Goal: Task Accomplishment & Management: Manage account settings

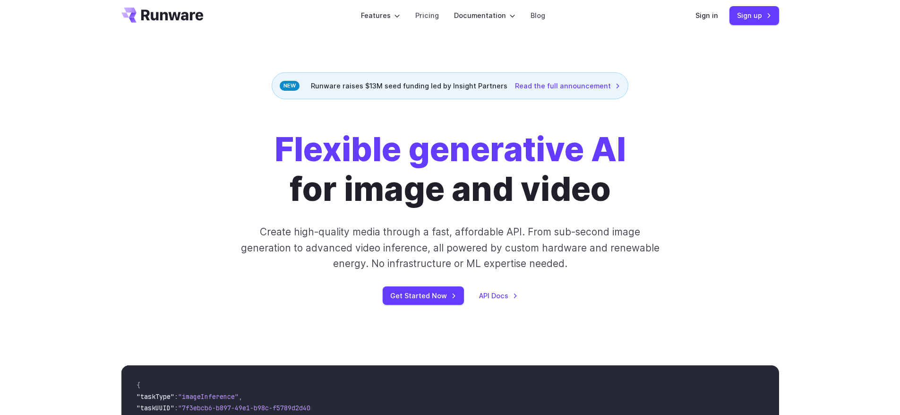
scroll to position [12, 0]
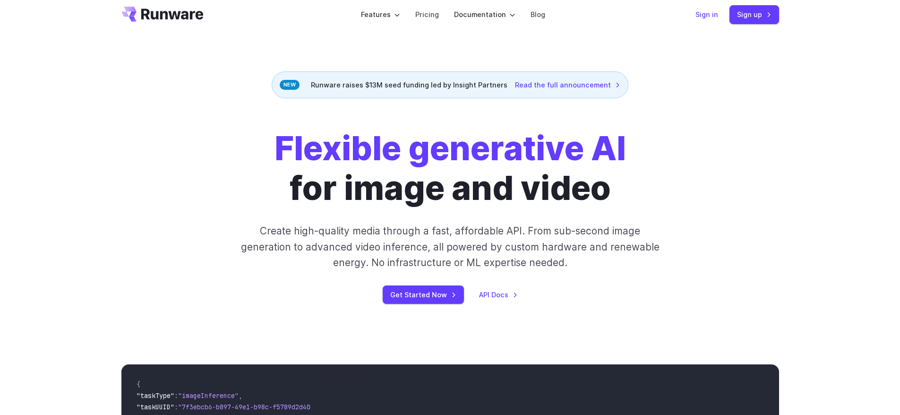
click at [712, 13] on link "Sign in" at bounding box center [706, 14] width 23 height 11
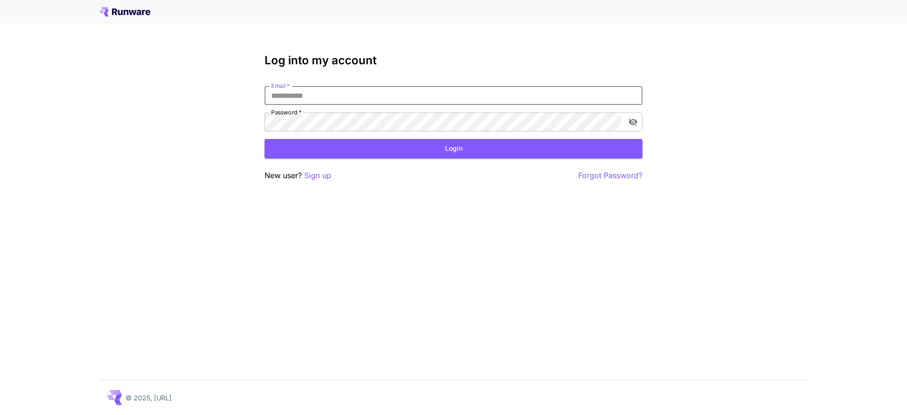
click at [443, 99] on input "Email   *" at bounding box center [454, 95] width 378 height 19
type input "**********"
click button "Login" at bounding box center [454, 148] width 378 height 19
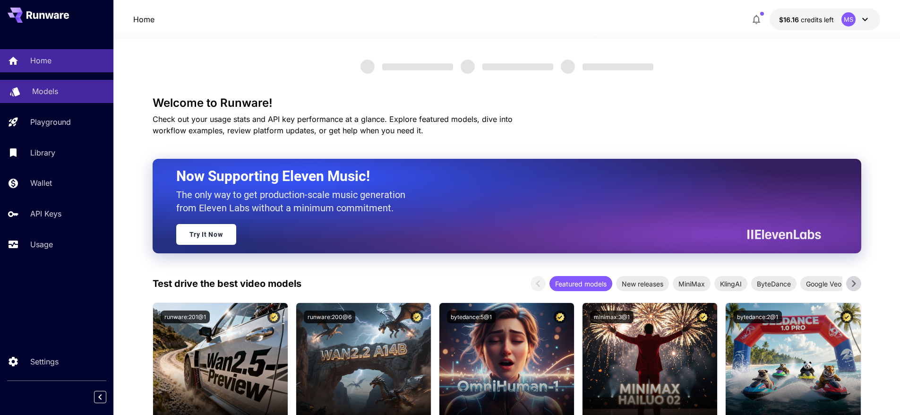
click at [54, 99] on link "Models" at bounding box center [56, 91] width 113 height 23
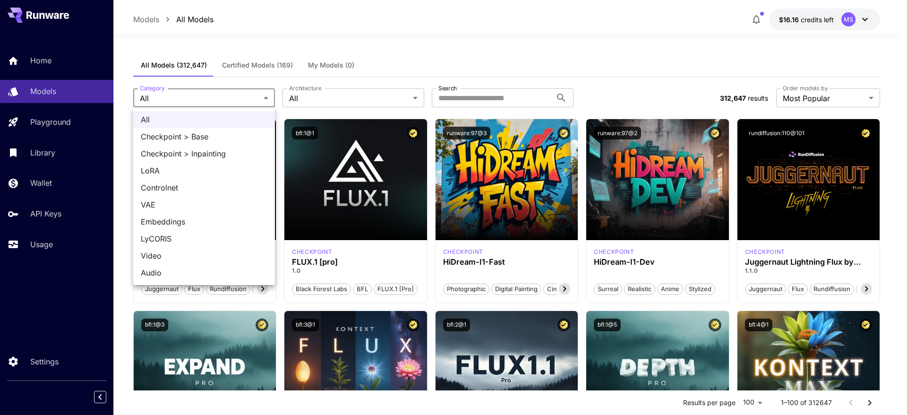
click at [359, 99] on div at bounding box center [453, 207] width 907 height 415
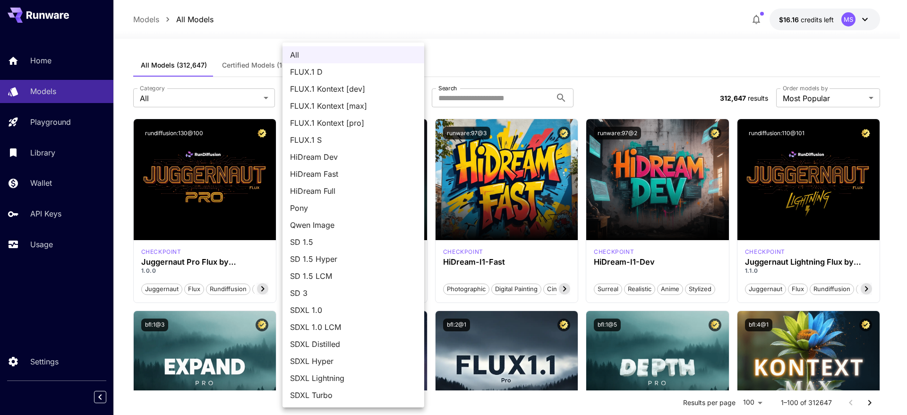
click at [496, 44] on div at bounding box center [453, 207] width 907 height 415
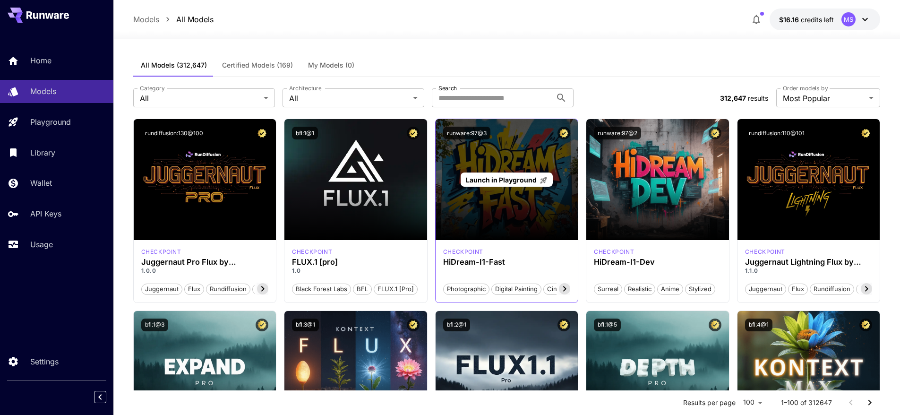
click at [491, 197] on div "Launch in Playground" at bounding box center [507, 179] width 143 height 121
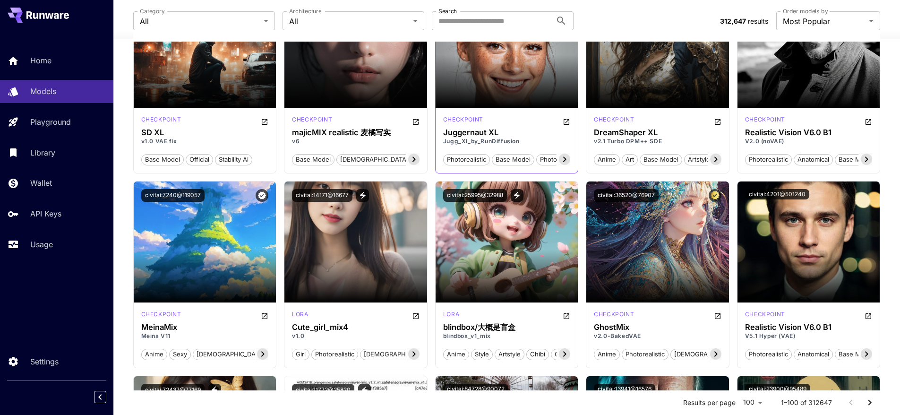
scroll to position [1624, 0]
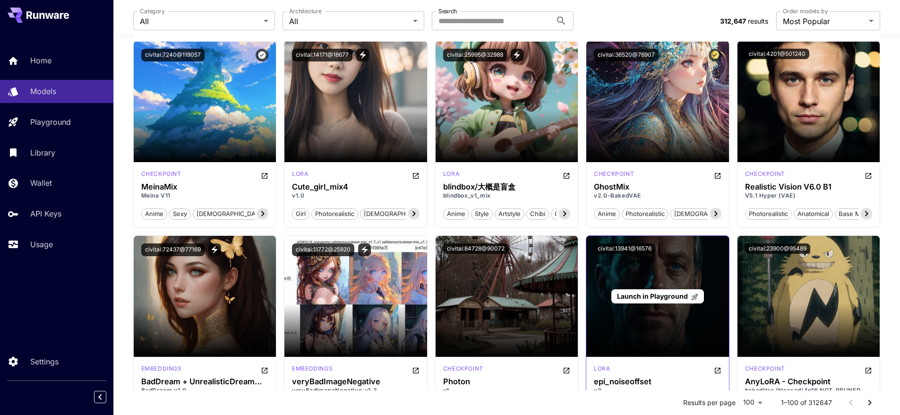
click at [654, 294] on span "Launch in Playground" at bounding box center [652, 296] width 71 height 8
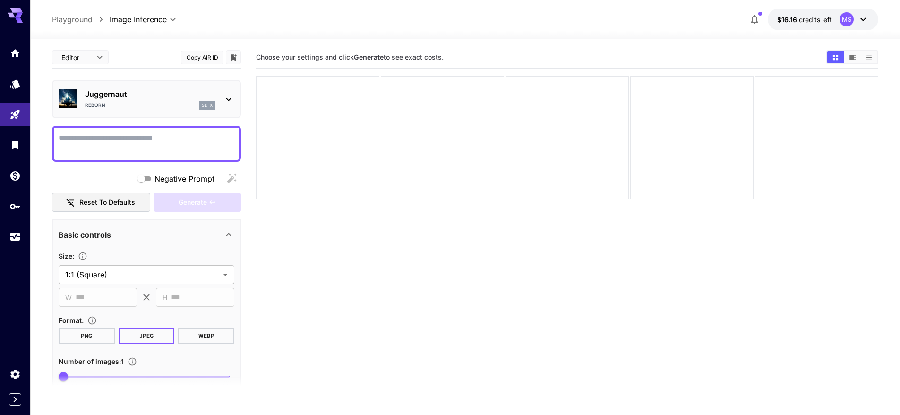
click at [168, 146] on textarea "Negative Prompt" at bounding box center [147, 143] width 176 height 23
click at [98, 135] on textarea "Negative Prompt" at bounding box center [147, 143] width 176 height 23
click at [127, 136] on textarea "Negative Prompt" at bounding box center [147, 143] width 176 height 23
click at [141, 137] on textarea "Negative Prompt" at bounding box center [147, 143] width 176 height 23
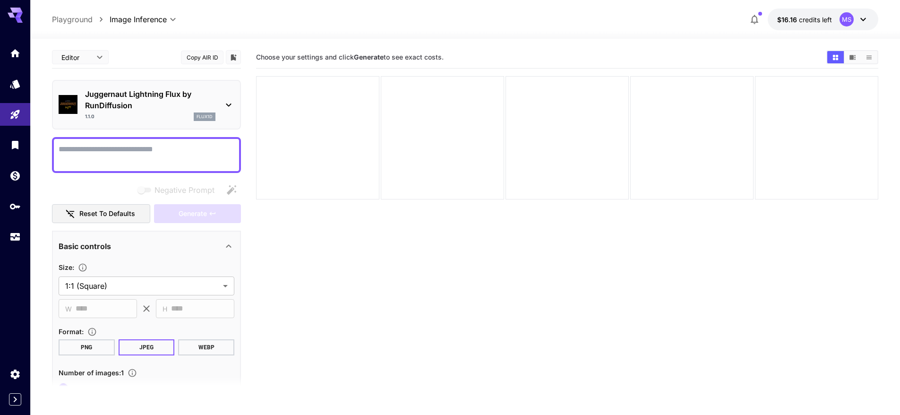
click at [152, 157] on textarea "Negative Prompt" at bounding box center [147, 155] width 176 height 23
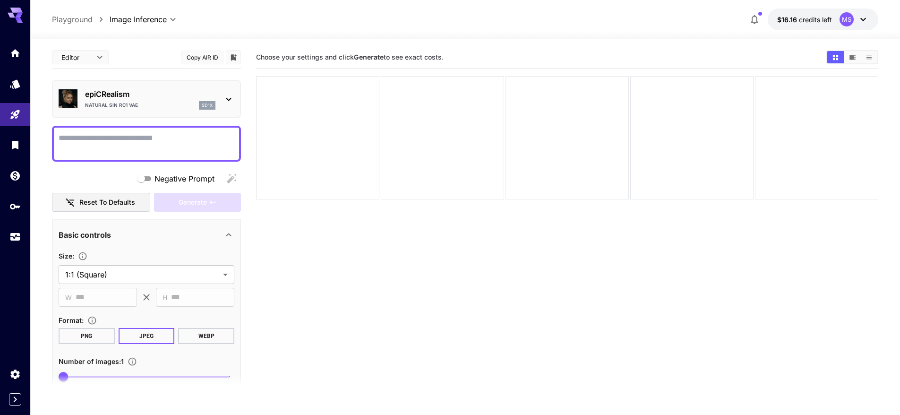
click at [152, 138] on textarea "Negative Prompt" at bounding box center [147, 143] width 176 height 23
click at [181, 132] on textarea "Negative Prompt" at bounding box center [147, 143] width 176 height 23
click at [219, 105] on div "Realistic Vision V6.0 B1 sd1x" at bounding box center [147, 99] width 176 height 29
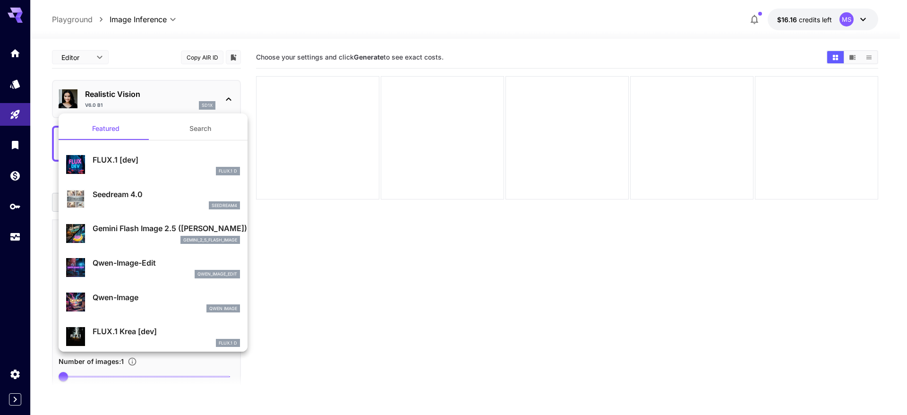
click at [193, 125] on button "Search" at bounding box center [200, 128] width 94 height 23
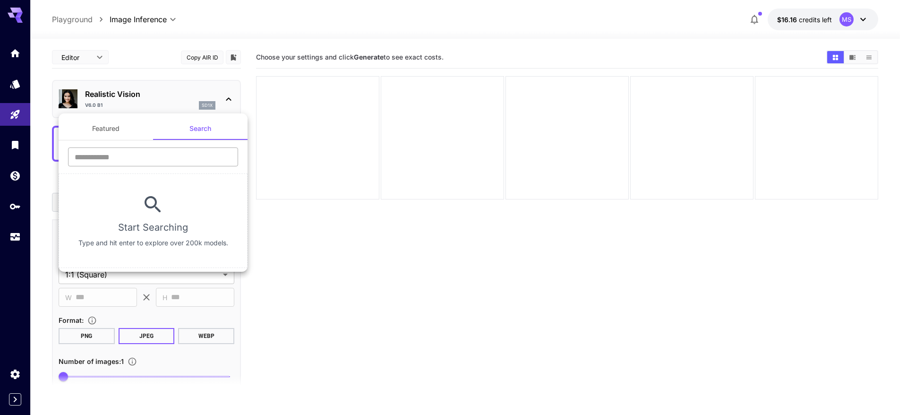
click at [169, 160] on input "text" at bounding box center [153, 156] width 170 height 19
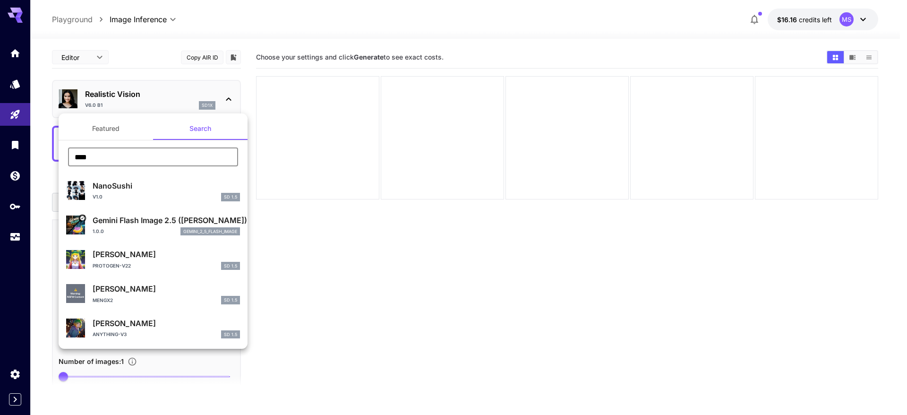
type input "****"
click at [146, 232] on div "1.0.0 gemini_2_5_flash_image" at bounding box center [166, 231] width 147 height 9
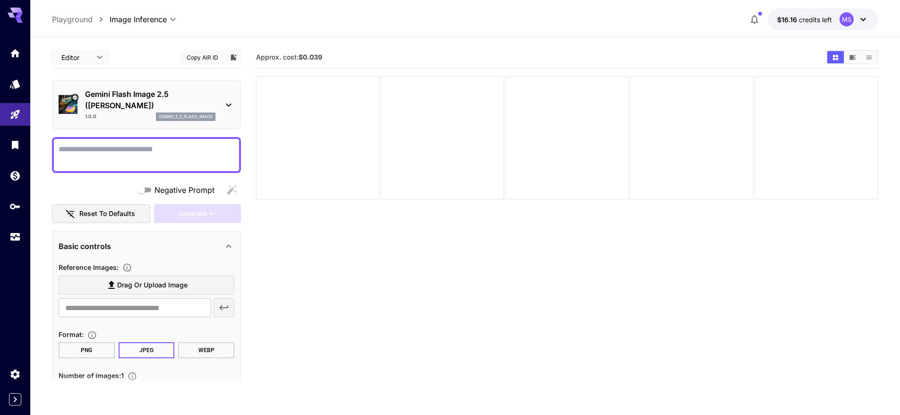
click at [181, 150] on textarea "Negative Prompt" at bounding box center [147, 155] width 176 height 23
click at [199, 60] on button "Copy AIR ID" at bounding box center [202, 58] width 43 height 14
click at [9, 62] on link at bounding box center [15, 53] width 30 height 23
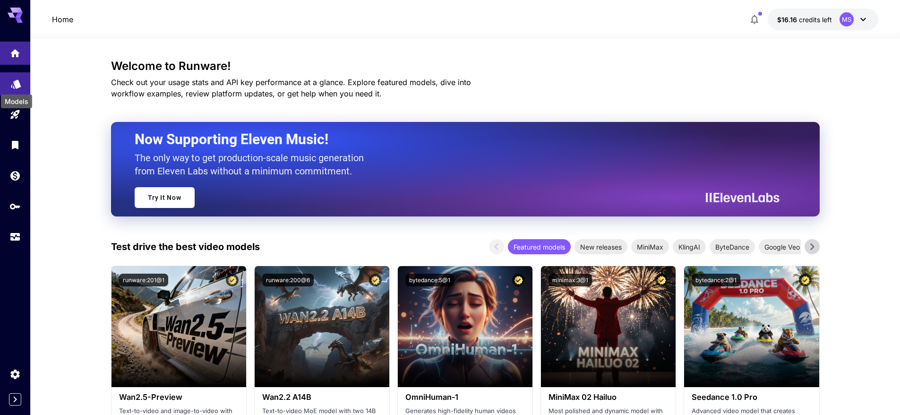
click at [17, 81] on icon "Models" at bounding box center [16, 81] width 10 height 9
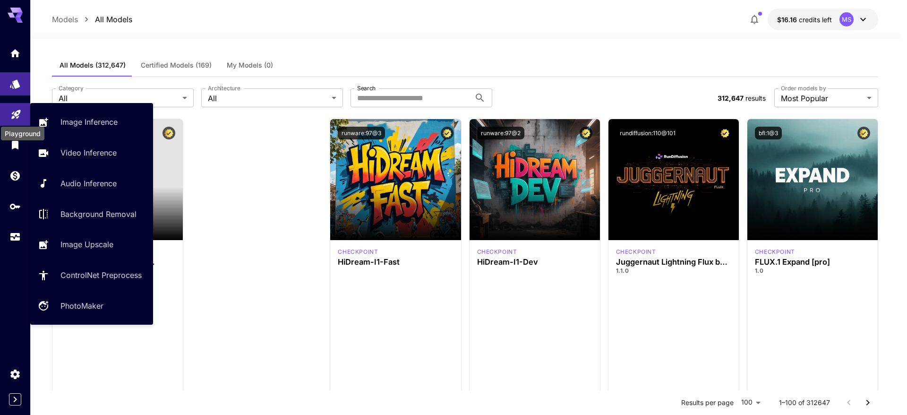
click at [9, 120] on div "Playground" at bounding box center [22, 130] width 45 height 21
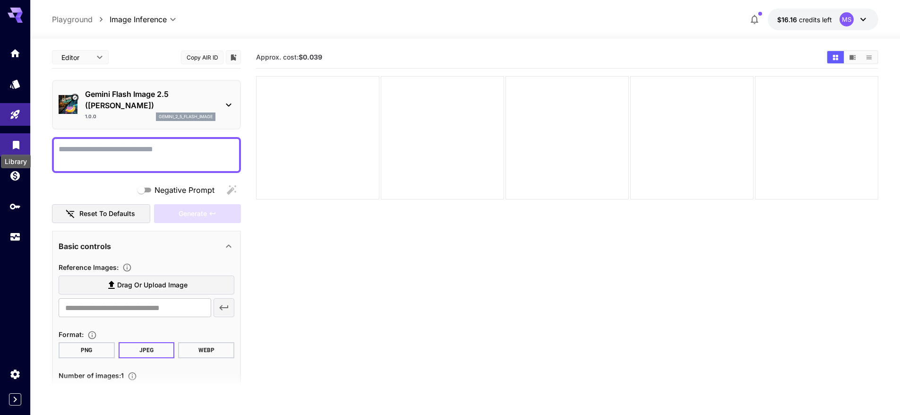
click at [10, 143] on icon "Library" at bounding box center [15, 142] width 11 height 11
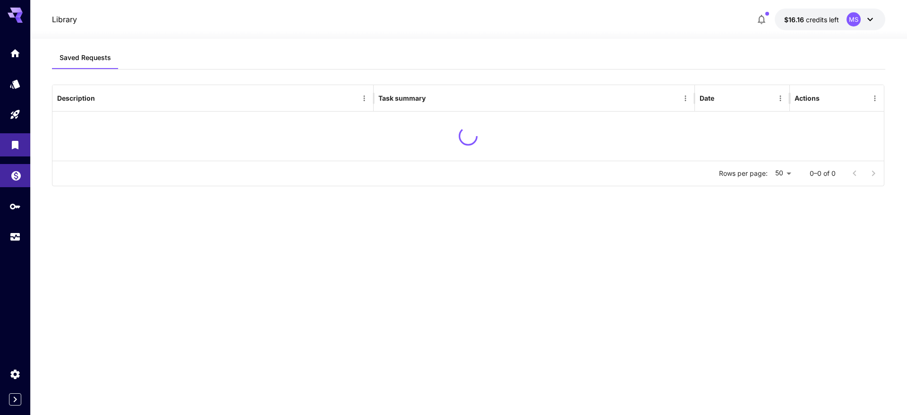
click at [8, 179] on link at bounding box center [15, 175] width 30 height 23
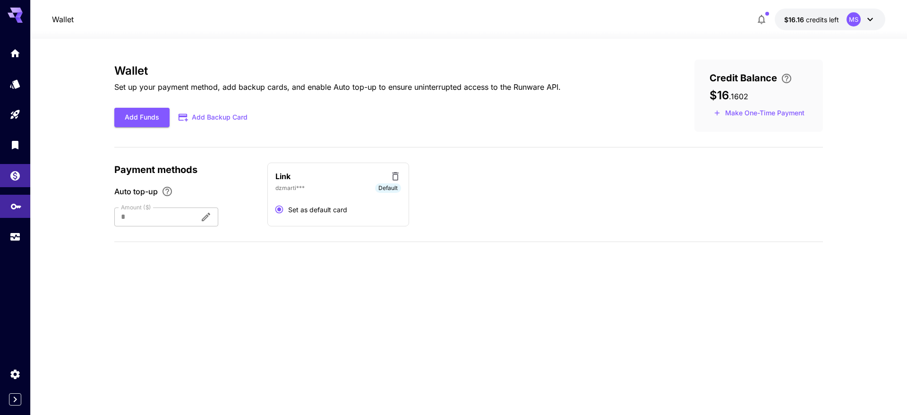
click at [9, 202] on link at bounding box center [15, 206] width 30 height 23
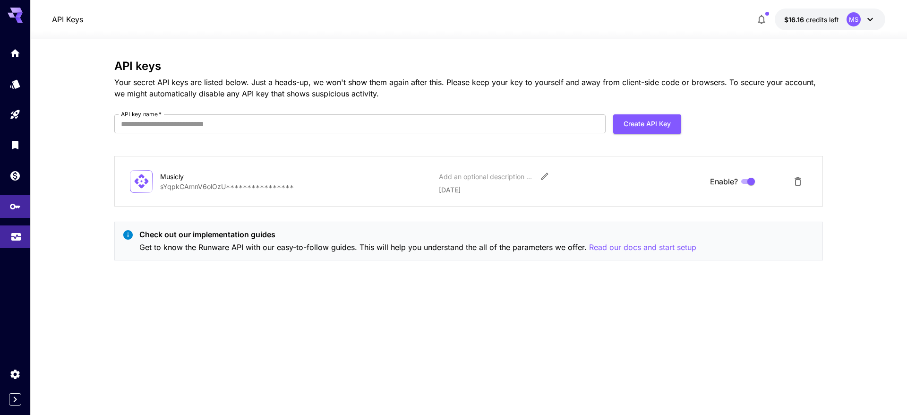
click at [9, 237] on link at bounding box center [15, 236] width 30 height 23
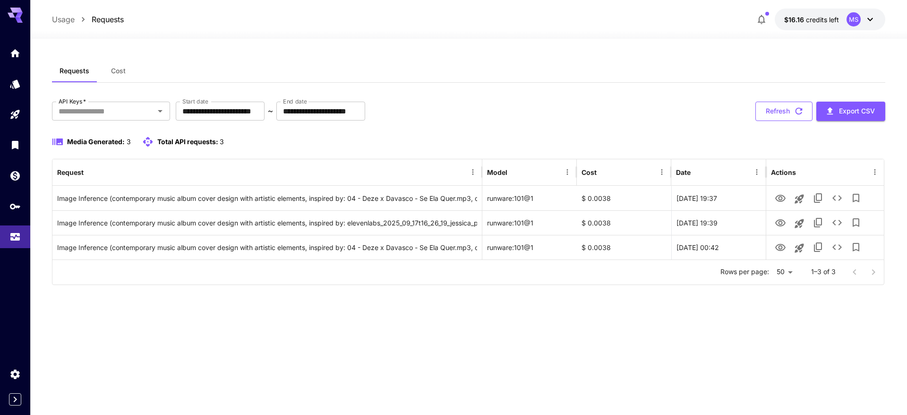
click at [796, 110] on icon "button" at bounding box center [798, 111] width 7 height 7
click at [126, 70] on button "Cost" at bounding box center [118, 71] width 43 height 23
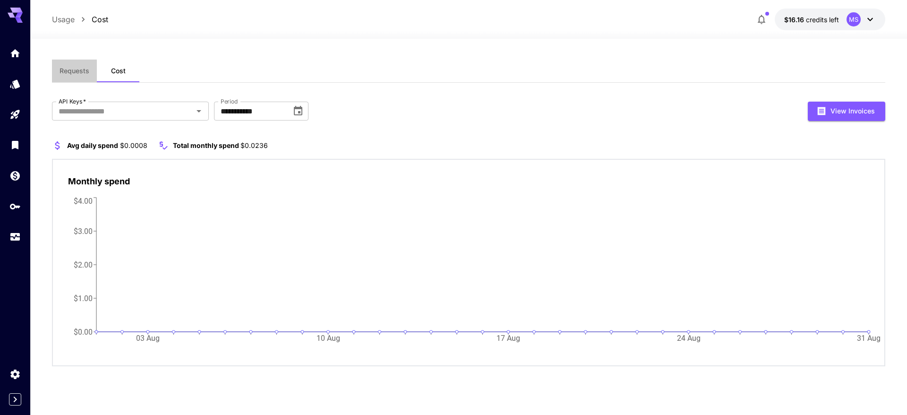
click at [69, 73] on span "Requests" at bounding box center [75, 71] width 30 height 9
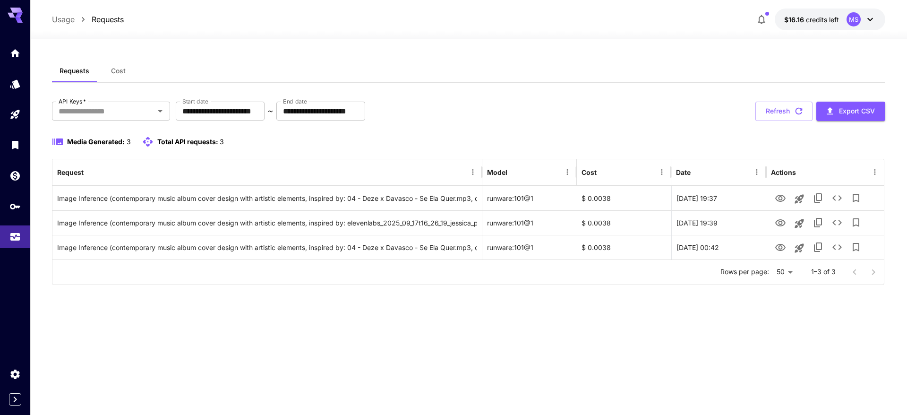
click at [365, 80] on div "Requests Cost" at bounding box center [468, 71] width 833 height 23
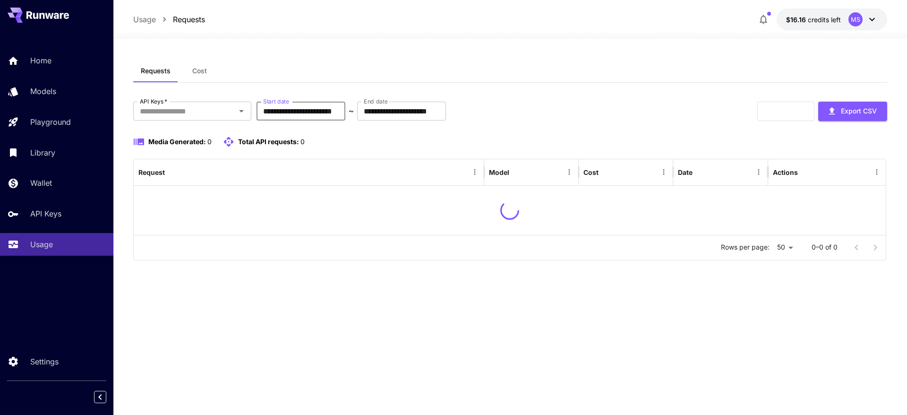
click at [298, 116] on input "**********" at bounding box center [301, 111] width 89 height 19
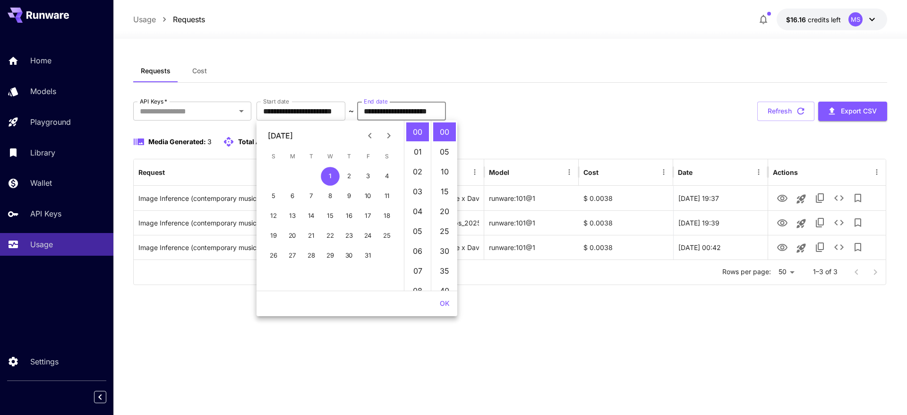
click at [423, 115] on input "**********" at bounding box center [401, 111] width 89 height 19
click at [389, 137] on icon "Next month" at bounding box center [388, 135] width 11 height 11
click at [375, 136] on icon "Previous month" at bounding box center [369, 135] width 11 height 11
click at [272, 273] on button "30" at bounding box center [273, 275] width 19 height 19
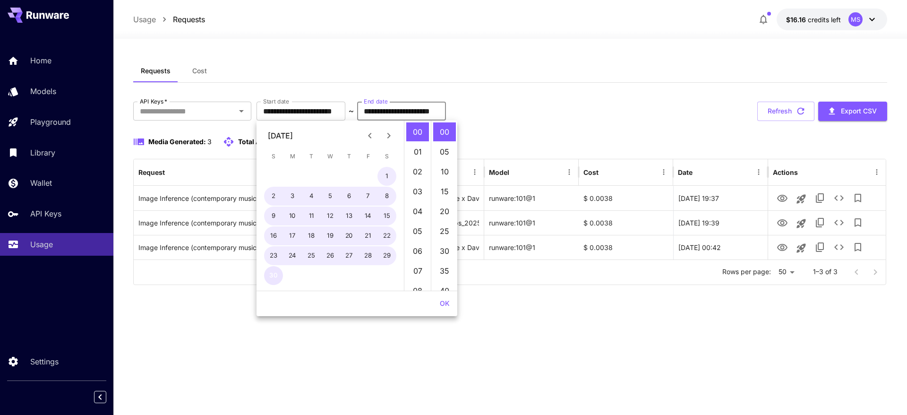
type input "**********"
click at [444, 300] on button "OK" at bounding box center [444, 303] width 17 height 17
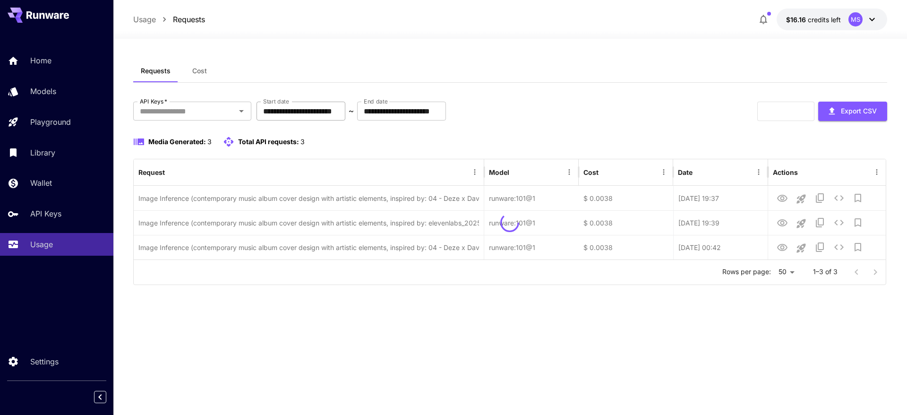
click at [315, 112] on input "**********" at bounding box center [301, 111] width 89 height 19
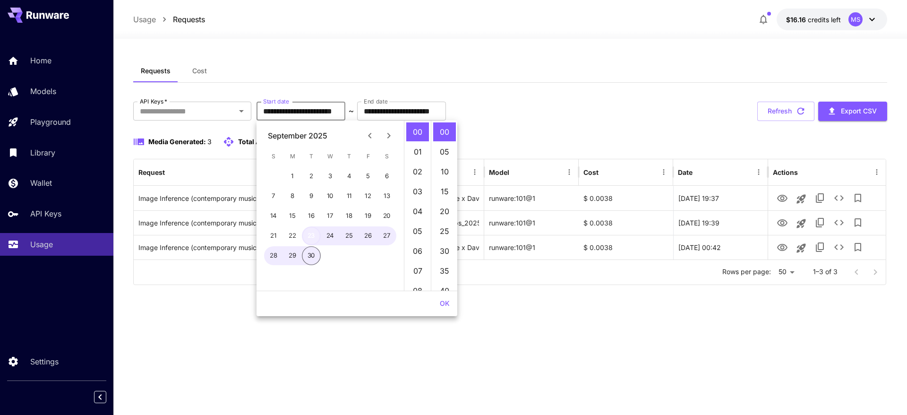
click at [313, 235] on button "23" at bounding box center [311, 235] width 19 height 19
click at [440, 300] on button "OK" at bounding box center [444, 303] width 17 height 17
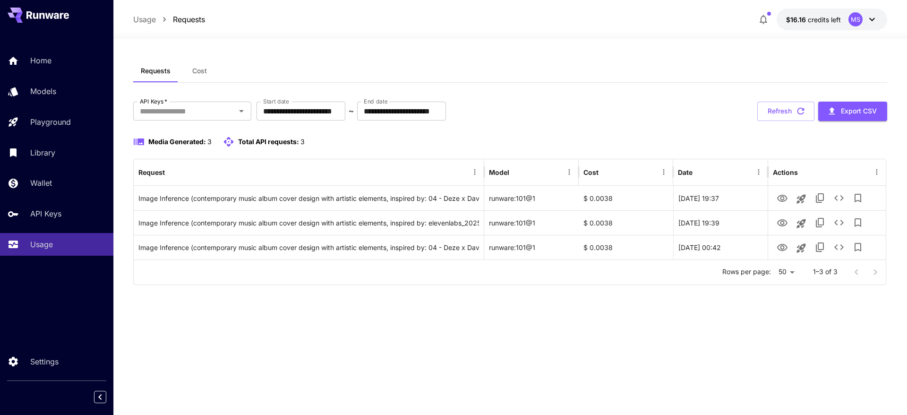
click at [628, 120] on div "**********" at bounding box center [510, 111] width 754 height 19
click at [768, 112] on button "Refresh" at bounding box center [785, 111] width 57 height 19
click at [380, 147] on div "Media Generated: 3 Total API requests: 3" at bounding box center [510, 147] width 754 height 23
click at [69, 222] on link "API Keys" at bounding box center [56, 213] width 113 height 23
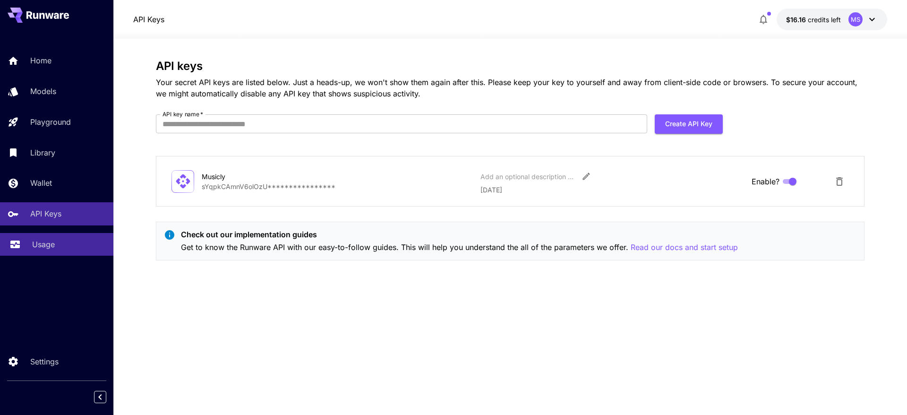
click at [43, 239] on p "Usage" at bounding box center [43, 244] width 23 height 11
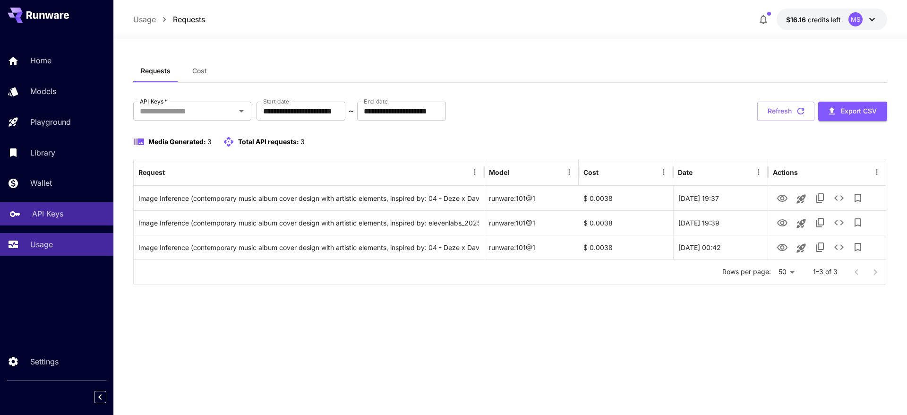
click at [61, 208] on p "API Keys" at bounding box center [47, 213] width 31 height 11
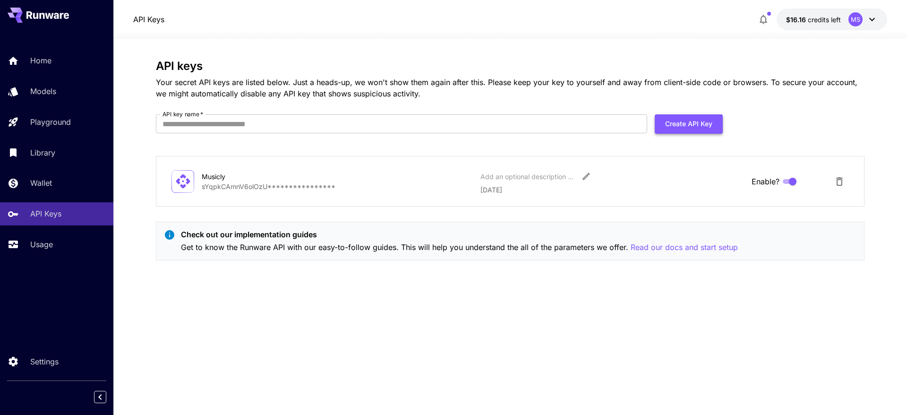
click at [671, 128] on button "Create API Key" at bounding box center [689, 123] width 68 height 19
type input "**********"
click at [697, 130] on button "Create API Key" at bounding box center [689, 123] width 68 height 19
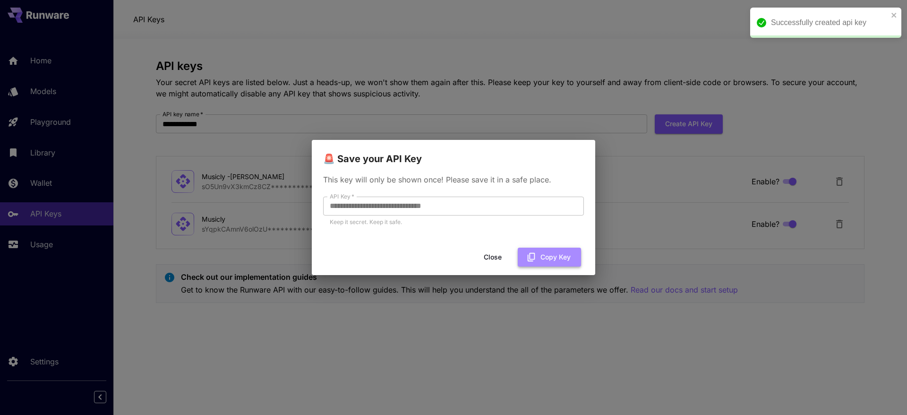
click at [549, 255] on button "Copy Key" at bounding box center [549, 257] width 63 height 19
click at [494, 258] on button "Close" at bounding box center [492, 257] width 43 height 19
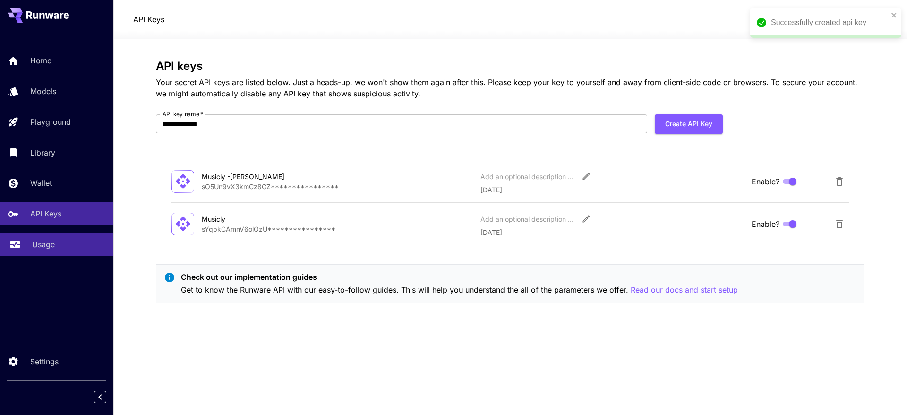
click at [41, 238] on link "Usage" at bounding box center [56, 244] width 113 height 23
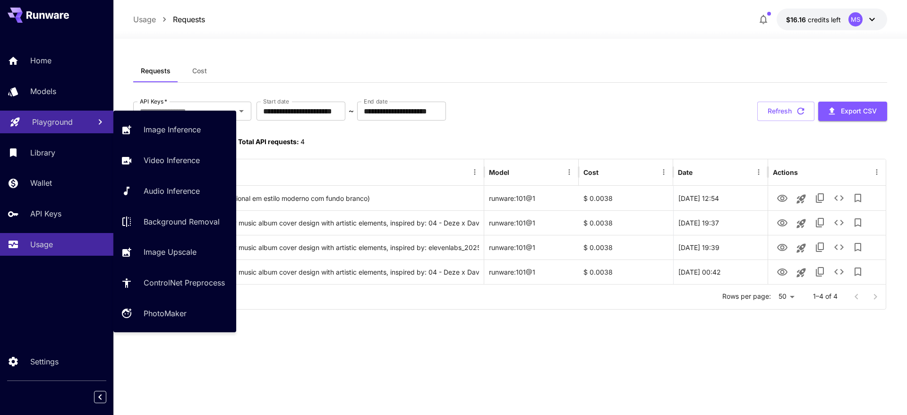
click at [68, 118] on p "Playground" at bounding box center [52, 121] width 41 height 11
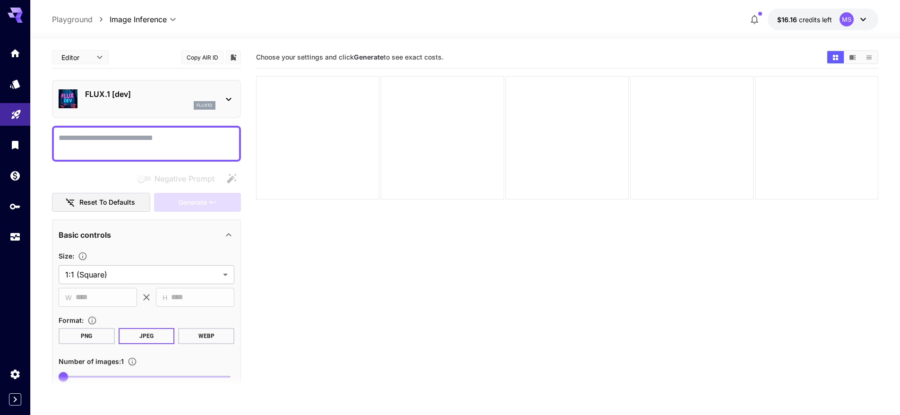
click at [186, 92] on p "FLUX.1 [dev]" at bounding box center [150, 93] width 130 height 11
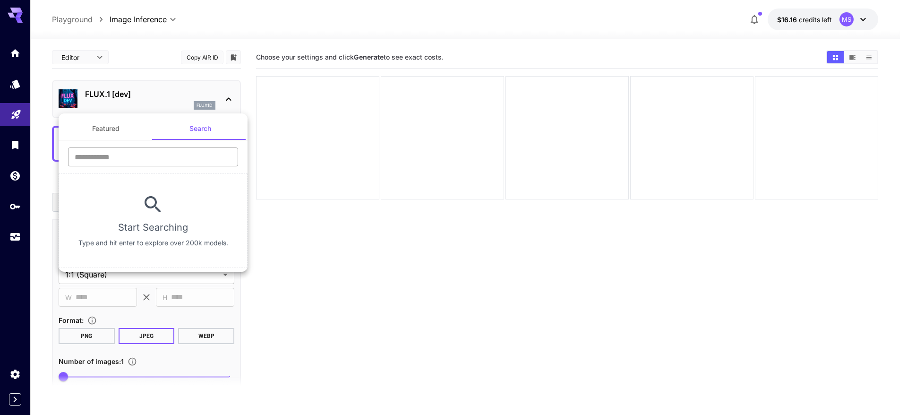
click at [168, 160] on input "text" at bounding box center [153, 156] width 170 height 19
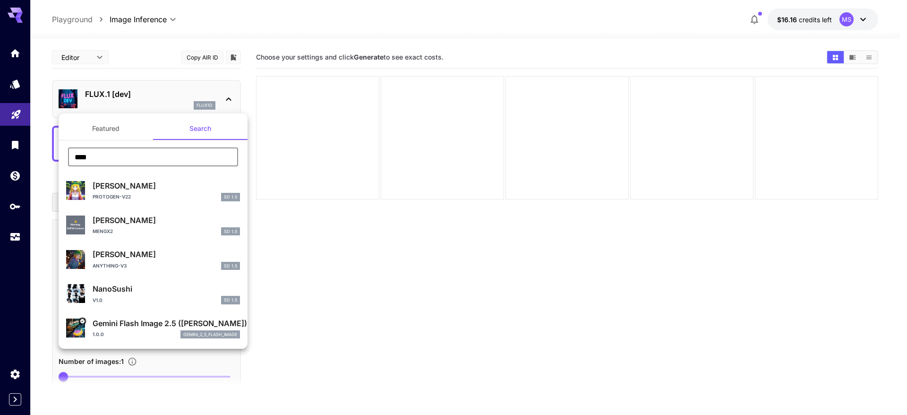
type input "****"
click at [152, 330] on div "1.0.0 gemini_2_5_flash_image" at bounding box center [166, 334] width 147 height 9
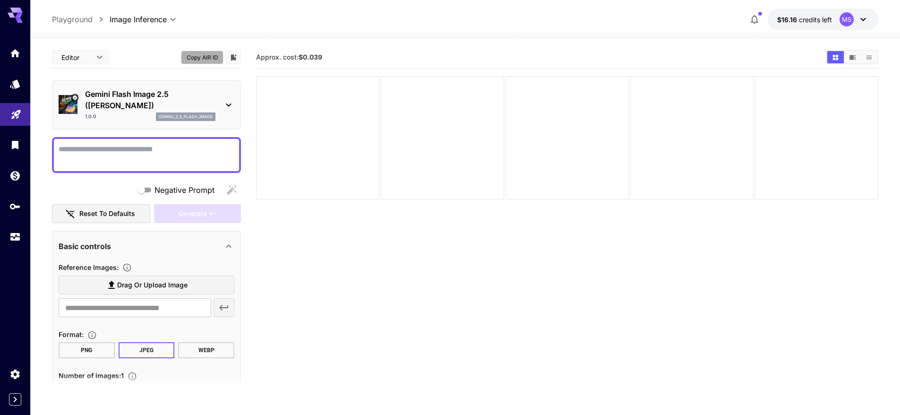
click at [204, 60] on button "Copy AIR ID" at bounding box center [202, 58] width 43 height 14
click at [180, 286] on span "Drag or upload image" at bounding box center [152, 285] width 70 height 12
click at [0, 0] on input "Drag or upload image" at bounding box center [0, 0] width 0 height 0
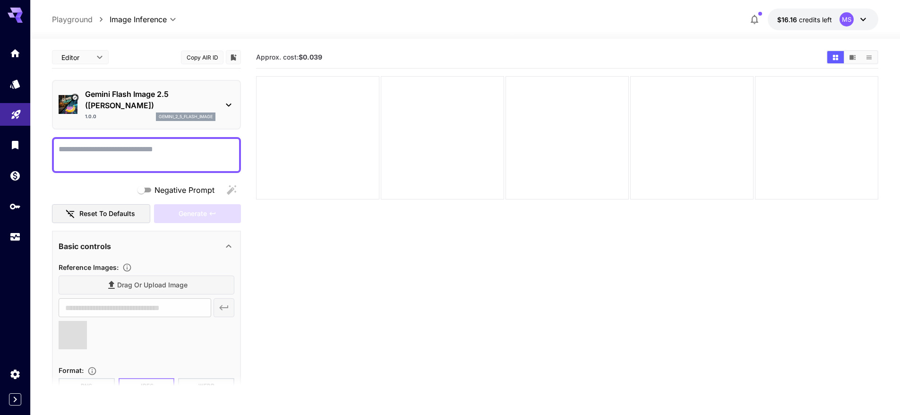
click at [166, 157] on textarea "Negative Prompt" at bounding box center [147, 155] width 176 height 23
type textarea "******"
type input "**********"
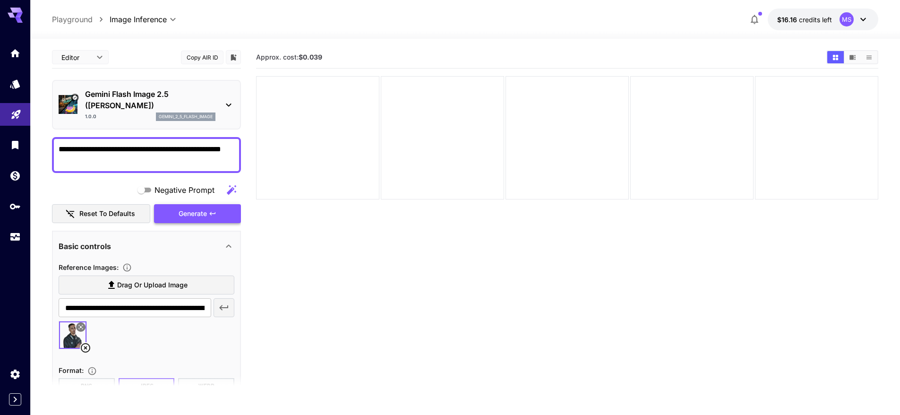
type textarea "**********"
click at [231, 209] on button "Generate" at bounding box center [197, 213] width 87 height 19
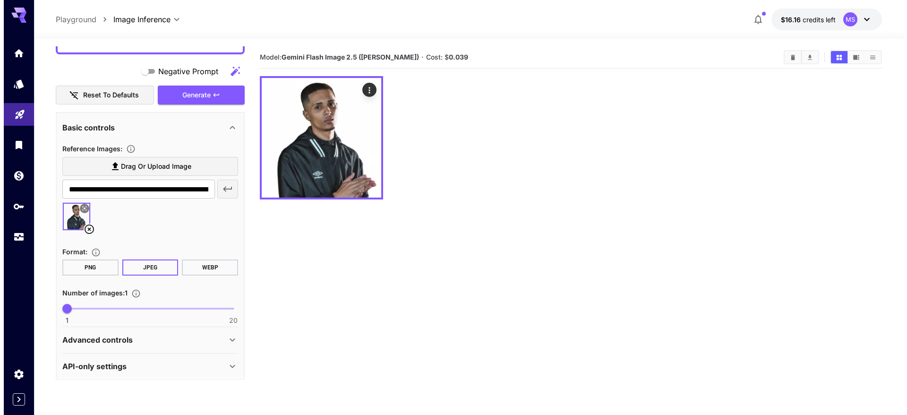
scroll to position [123, 0]
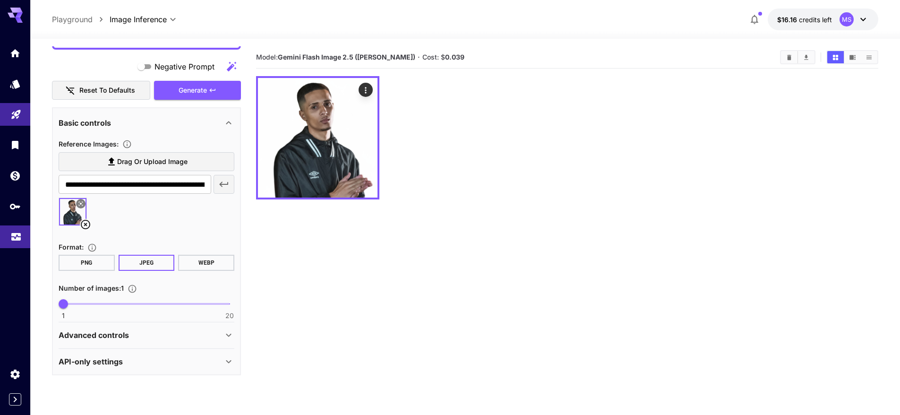
click at [18, 239] on icon "Usage" at bounding box center [15, 233] width 11 height 11
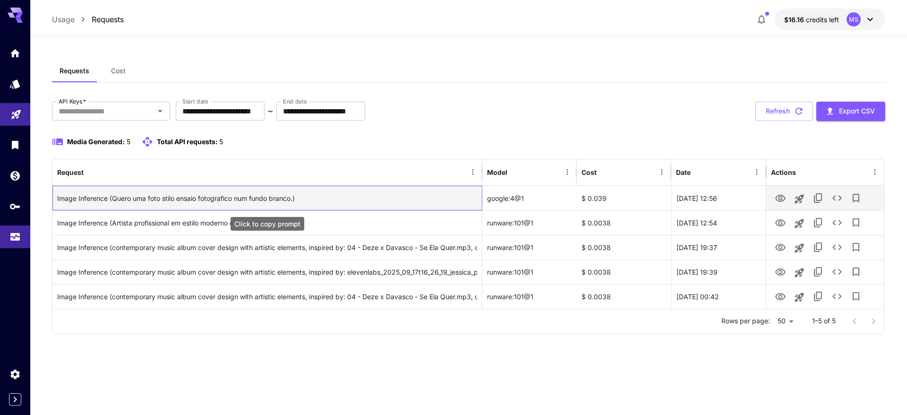
click at [399, 198] on div "Image Inference (Quero uma foto stilo ensaio fotografico num fundo branco.)" at bounding box center [267, 198] width 420 height 24
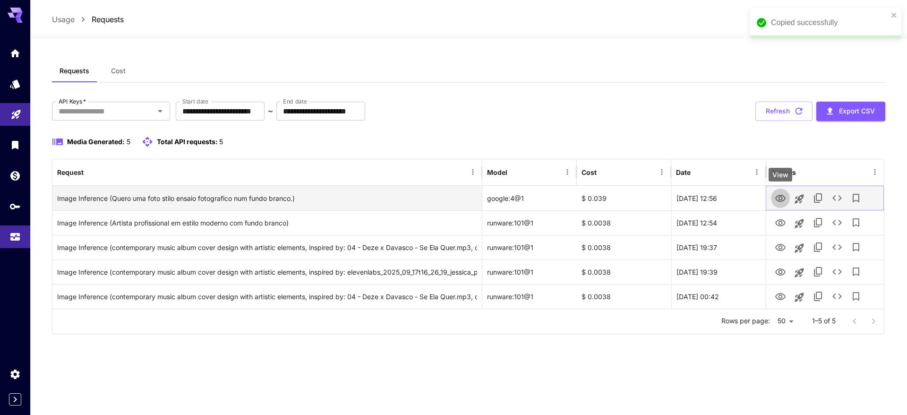
click at [779, 198] on icon "View" at bounding box center [780, 198] width 10 height 7
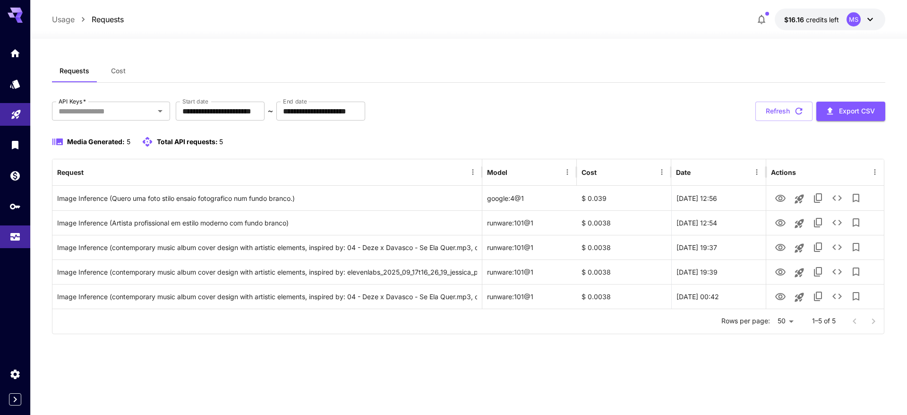
click at [405, 142] on div "Media Generated: 5 Total API requests: 5" at bounding box center [468, 141] width 833 height 11
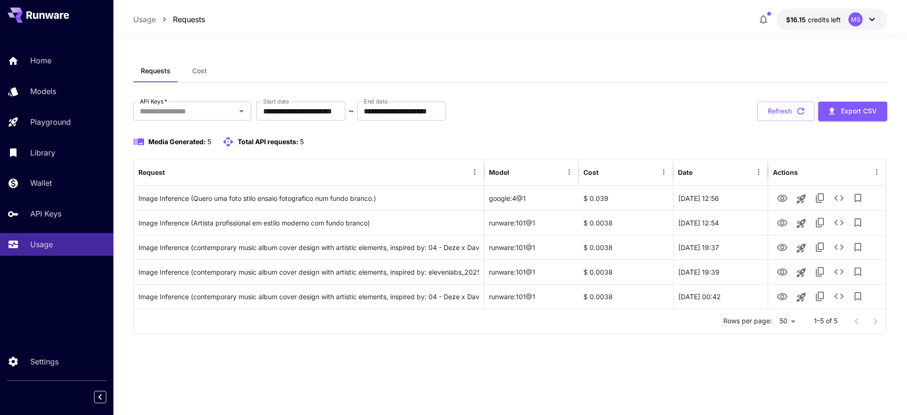
click at [405, 142] on div "Media Generated: 5 Total API requests: 5" at bounding box center [510, 141] width 754 height 11
click at [484, 81] on div "Requests Cost" at bounding box center [510, 71] width 754 height 23
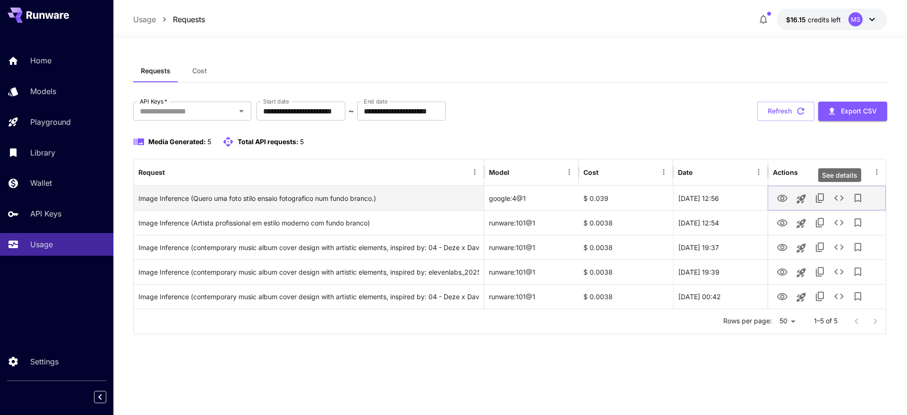
click at [841, 198] on icon "See details" at bounding box center [838, 197] width 11 height 11
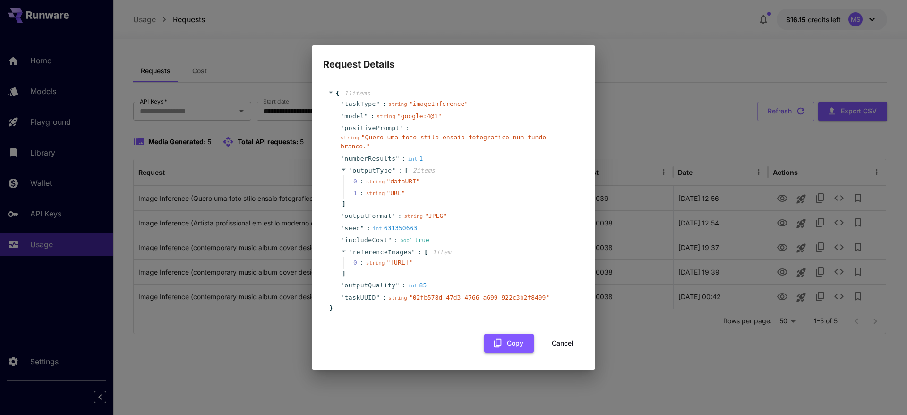
click at [509, 353] on button "Copy" at bounding box center [509, 343] width 50 height 19
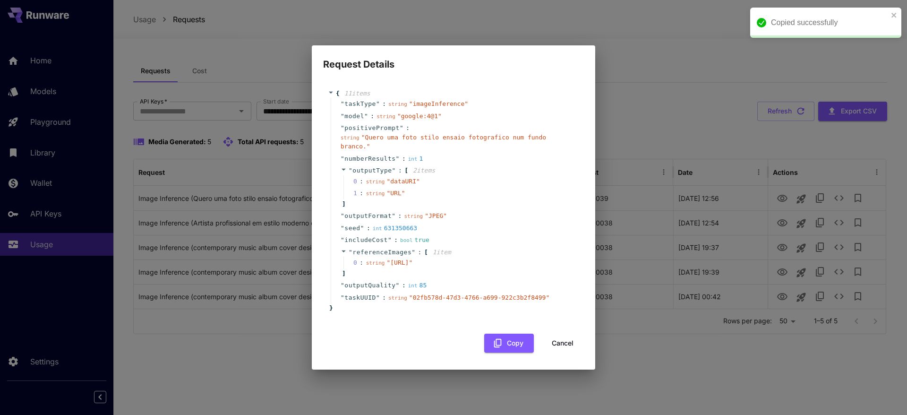
click at [675, 126] on div "Request Details { 11 item s " taskType " : string " imageInference " " model " …" at bounding box center [453, 207] width 907 height 415
click at [668, 131] on div "Request Details { 11 item s " taskType " : string " imageInference " " model " …" at bounding box center [453, 207] width 907 height 415
click at [571, 352] on button "Cancel" at bounding box center [562, 343] width 43 height 19
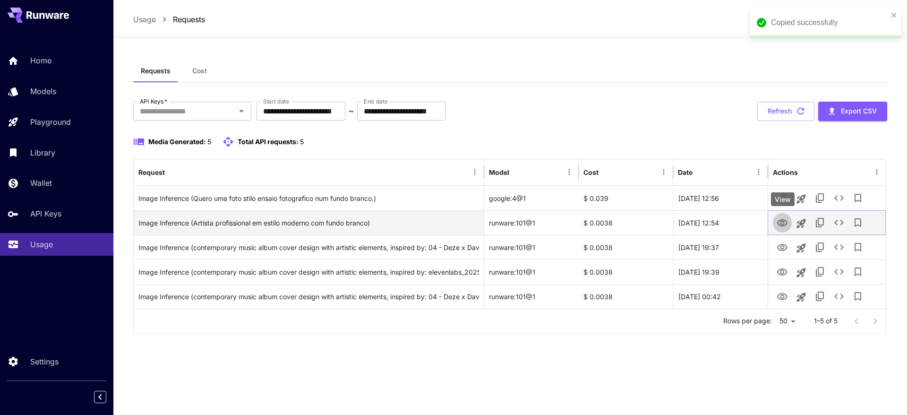
click at [787, 222] on icon "View" at bounding box center [782, 222] width 10 height 7
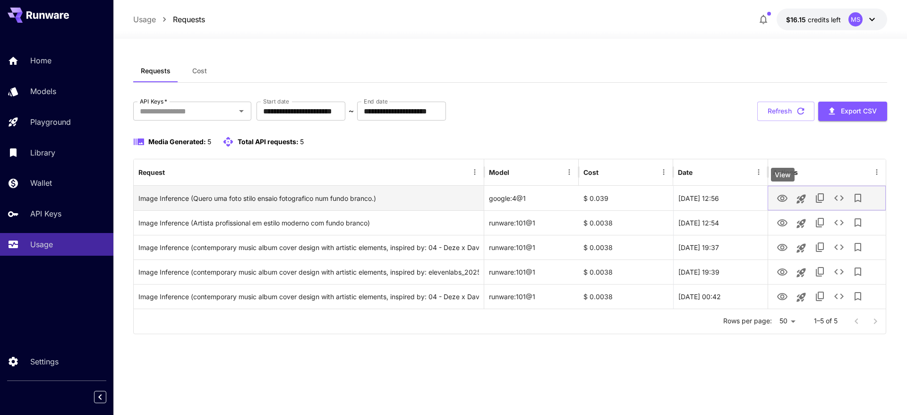
click at [783, 197] on icon "View" at bounding box center [782, 198] width 11 height 11
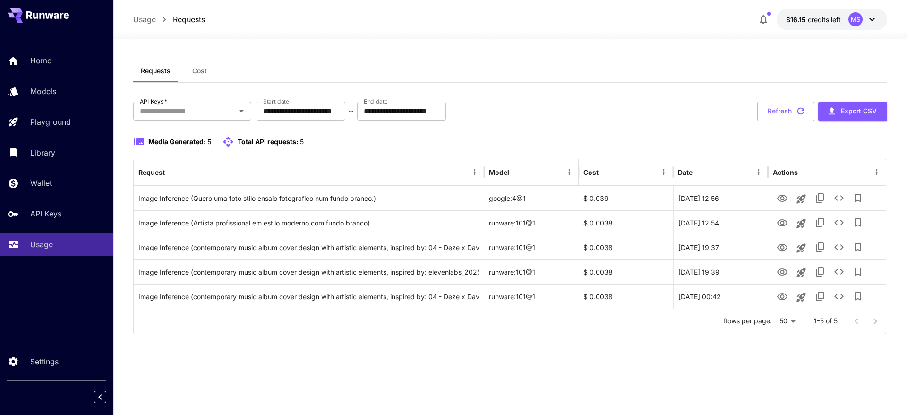
click at [499, 91] on div "**********" at bounding box center [510, 201] width 754 height 282
click at [65, 97] on link "Models" at bounding box center [56, 91] width 113 height 23
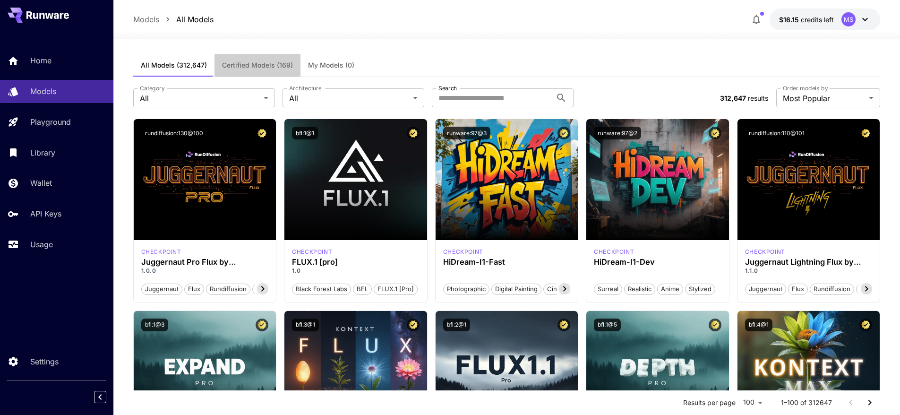
click at [264, 64] on span "Certified Models (169)" at bounding box center [257, 65] width 71 height 9
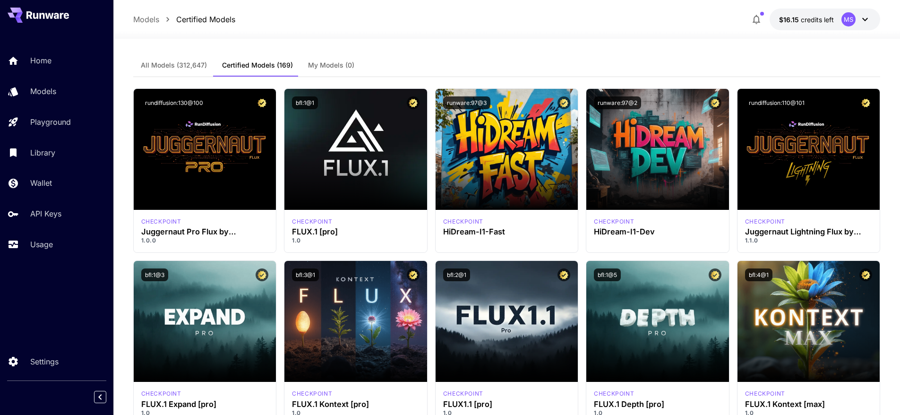
click at [185, 68] on span "All Models (312,647)" at bounding box center [174, 65] width 66 height 9
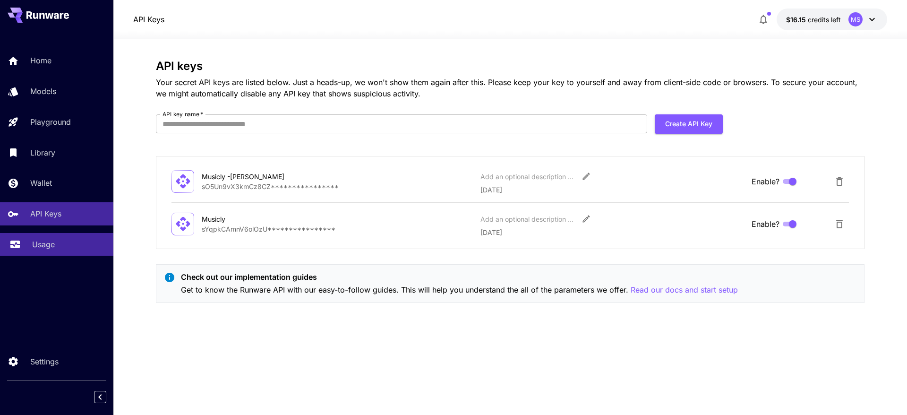
click at [37, 241] on p "Usage" at bounding box center [43, 244] width 23 height 11
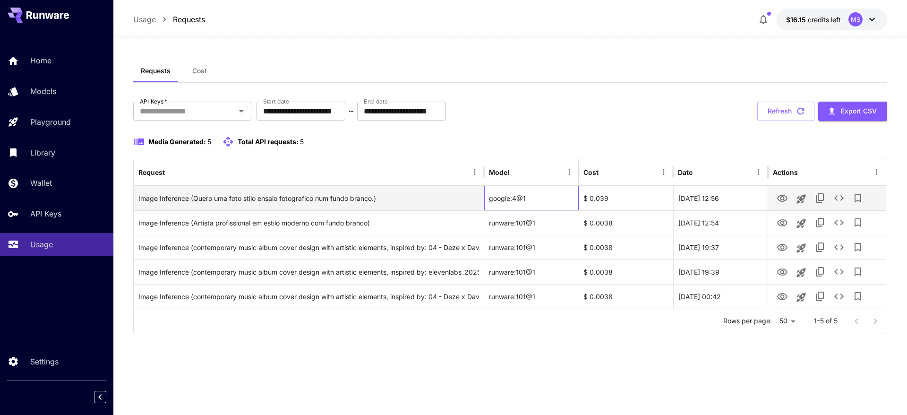
click at [520, 198] on div "google:4@1" at bounding box center [531, 198] width 94 height 25
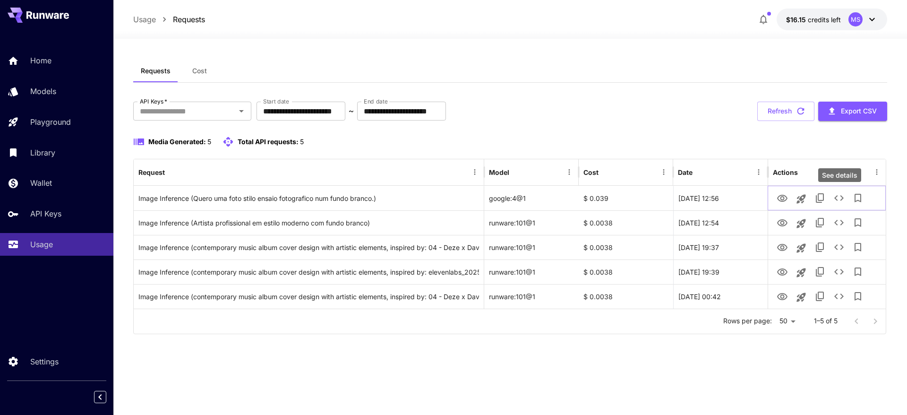
drag, startPoint x: 840, startPoint y: 198, endPoint x: 823, endPoint y: 172, distance: 30.4
click at [840, 198] on icon "See details" at bounding box center [838, 197] width 11 height 11
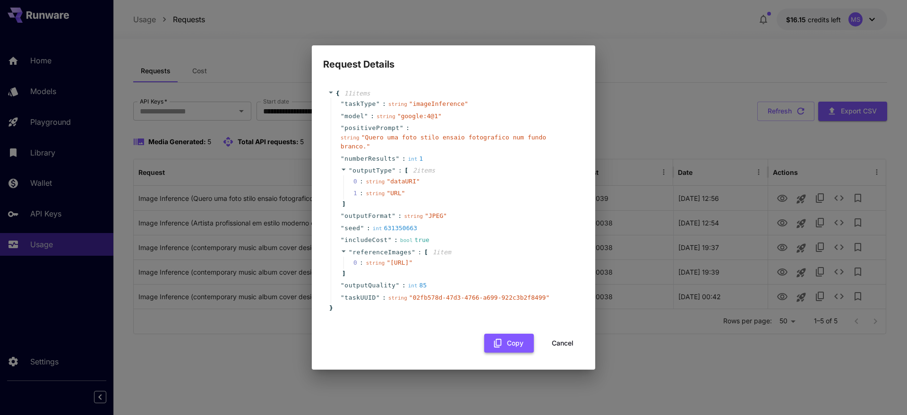
click at [516, 351] on button "Copy" at bounding box center [509, 343] width 50 height 19
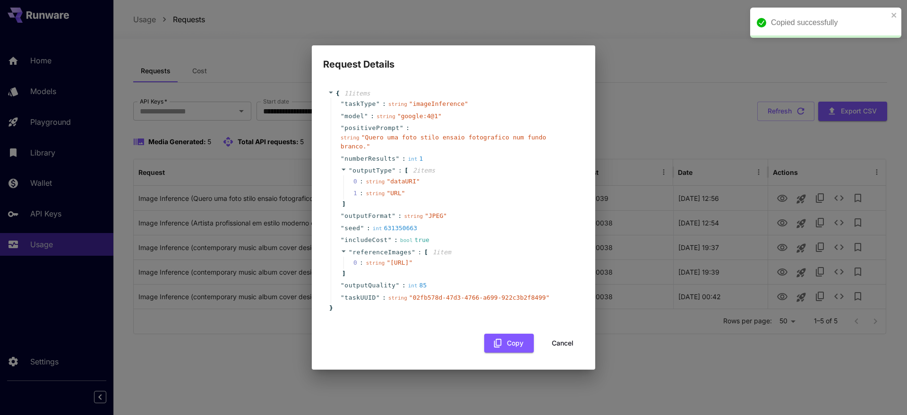
click at [731, 252] on div "Request Details { 11 item s " taskType " : string " imageInference " " model " …" at bounding box center [453, 207] width 907 height 415
click at [566, 349] on button "Cancel" at bounding box center [562, 343] width 43 height 19
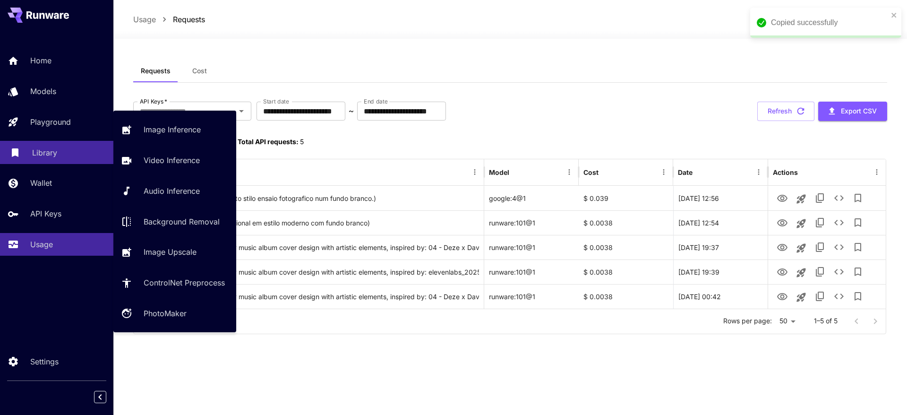
click at [41, 143] on link "Library" at bounding box center [56, 152] width 113 height 23
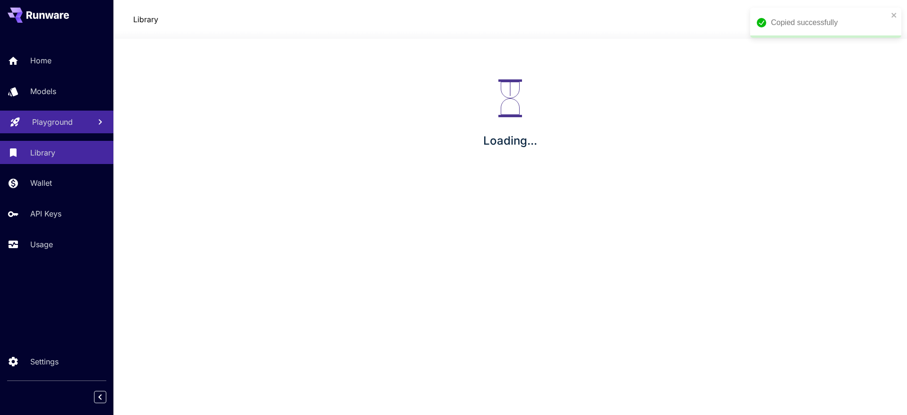
click at [62, 125] on p "Playground" at bounding box center [52, 121] width 41 height 11
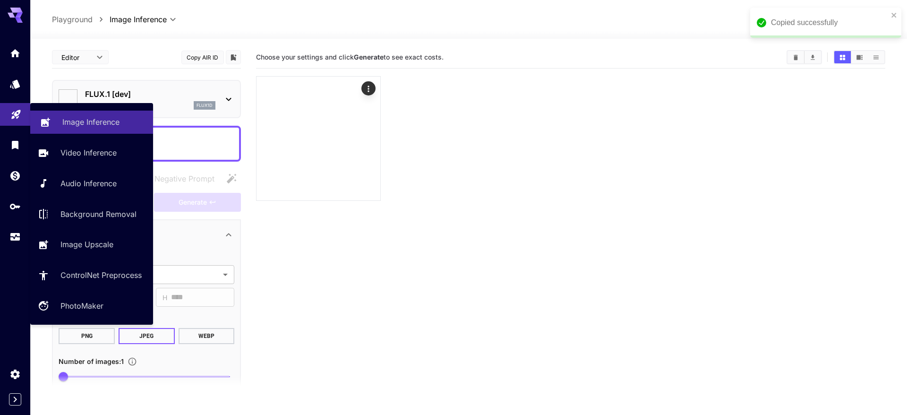
type input "**********"
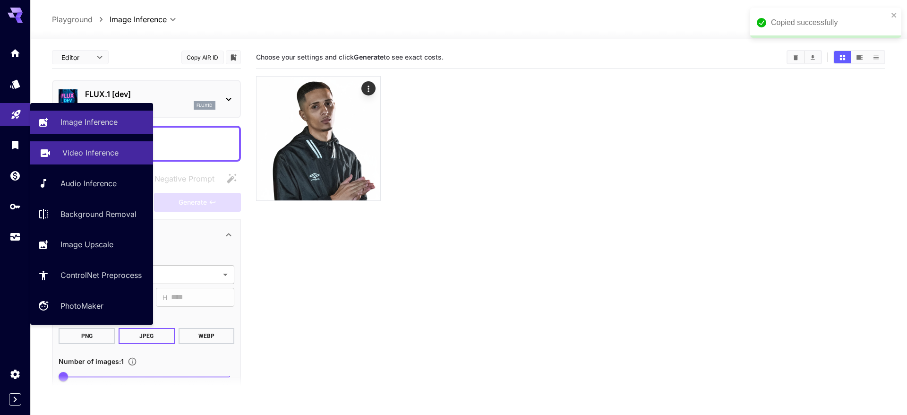
click at [84, 128] on link "Image Inference" at bounding box center [91, 122] width 123 height 23
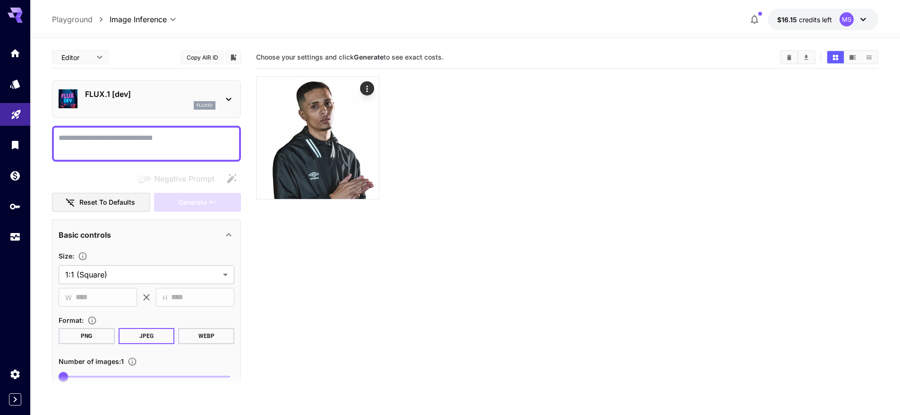
click at [226, 91] on div "FLUX.1 [dev] flux1d" at bounding box center [147, 99] width 176 height 29
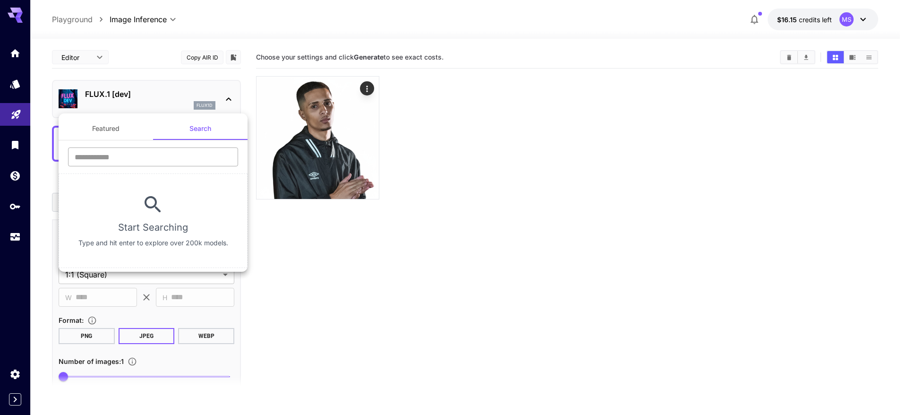
click at [169, 153] on input "text" at bounding box center [153, 156] width 170 height 19
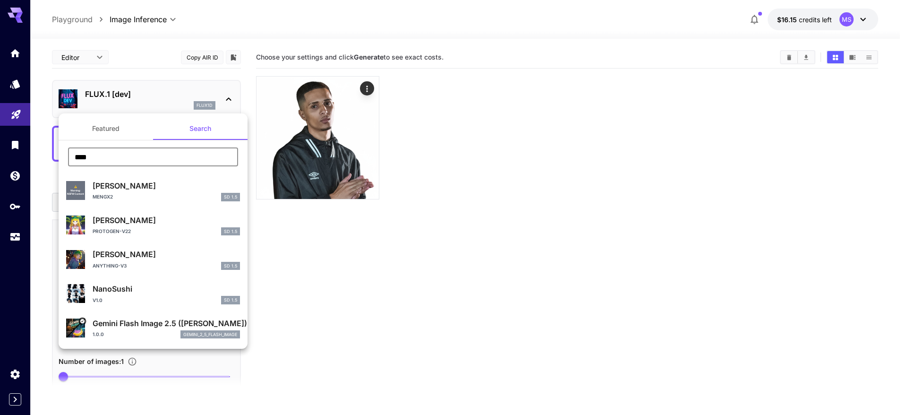
type input "****"
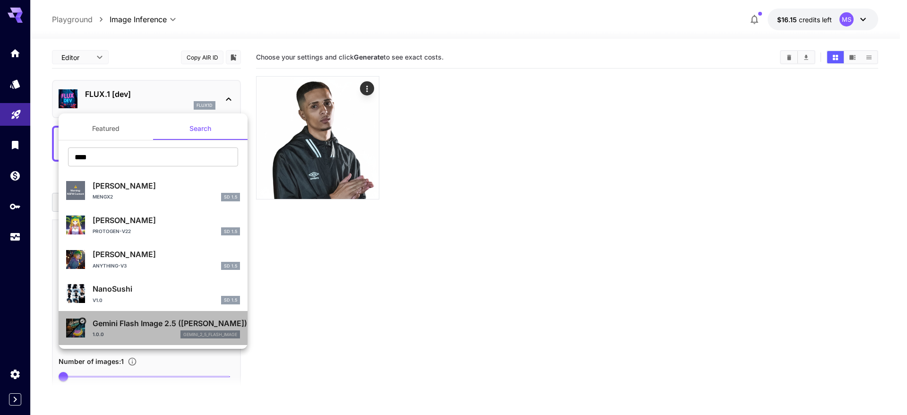
click at [155, 321] on p "Gemini Flash Image 2.5 (Nano Banana)" at bounding box center [166, 322] width 147 height 11
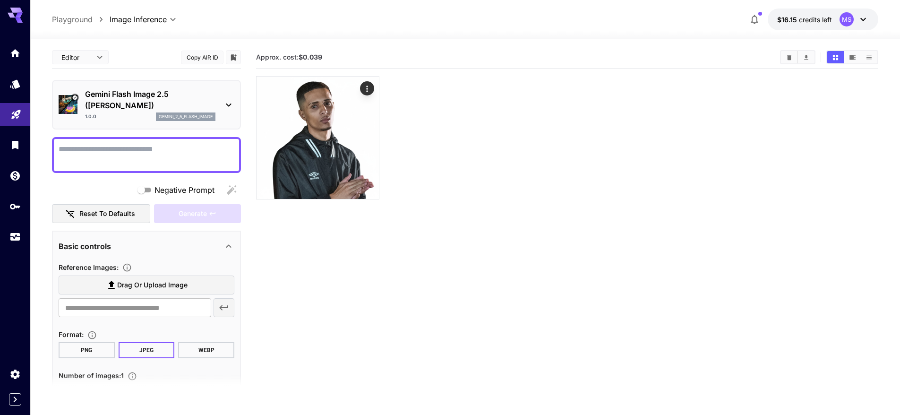
click at [511, 134] on div at bounding box center [567, 137] width 622 height 123
click at [235, 56] on icon "Add to library" at bounding box center [233, 57] width 9 height 9
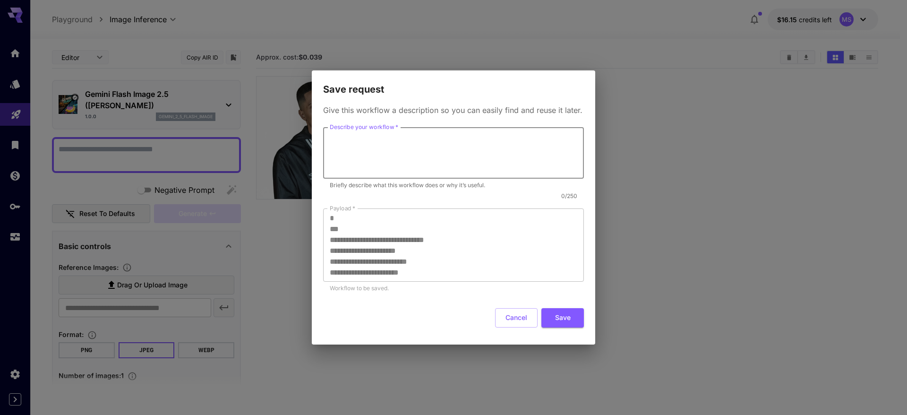
click at [428, 144] on textarea "Describe your workflow   *" at bounding box center [454, 152] width 248 height 43
type textarea "**********"
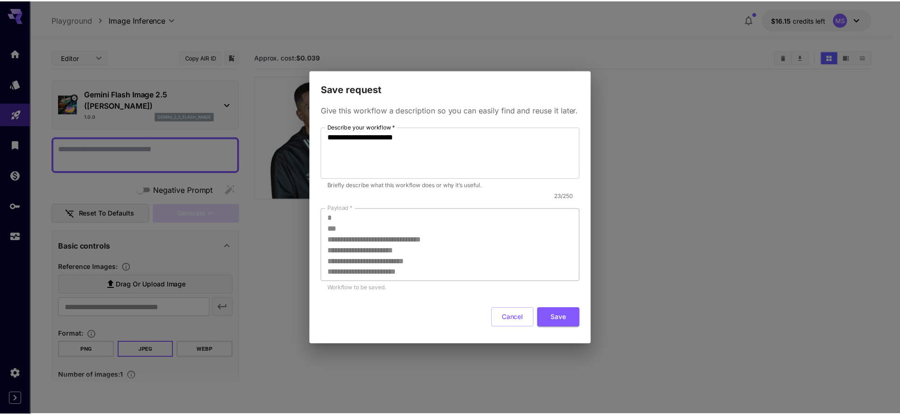
scroll to position [76, 0]
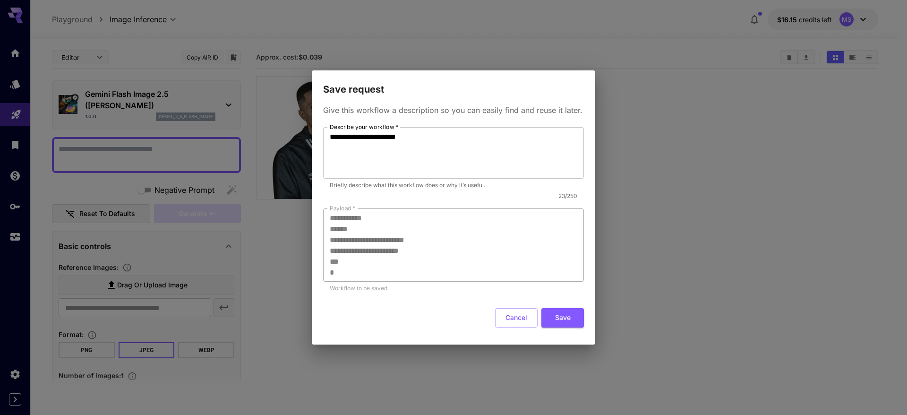
drag, startPoint x: 328, startPoint y: 214, endPoint x: 459, endPoint y: 281, distance: 147.3
click at [459, 281] on div "**********" at bounding box center [453, 244] width 261 height 73
click at [561, 314] on button "Save" at bounding box center [562, 317] width 43 height 19
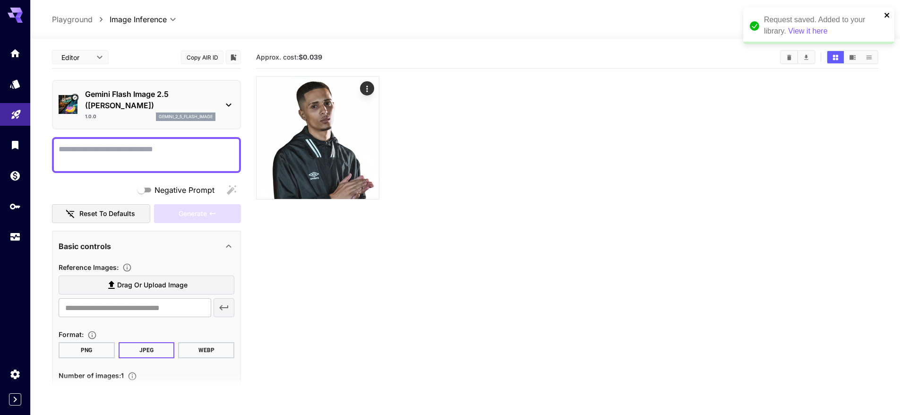
click at [885, 14] on icon "close" at bounding box center [886, 15] width 5 height 5
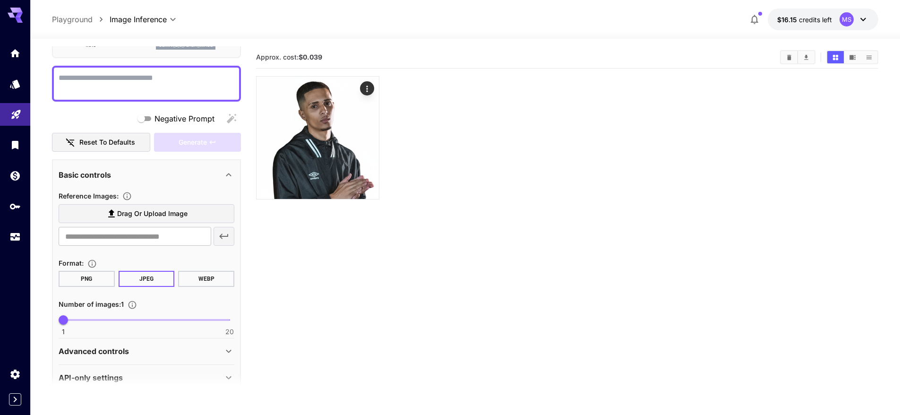
scroll to position [87, 0]
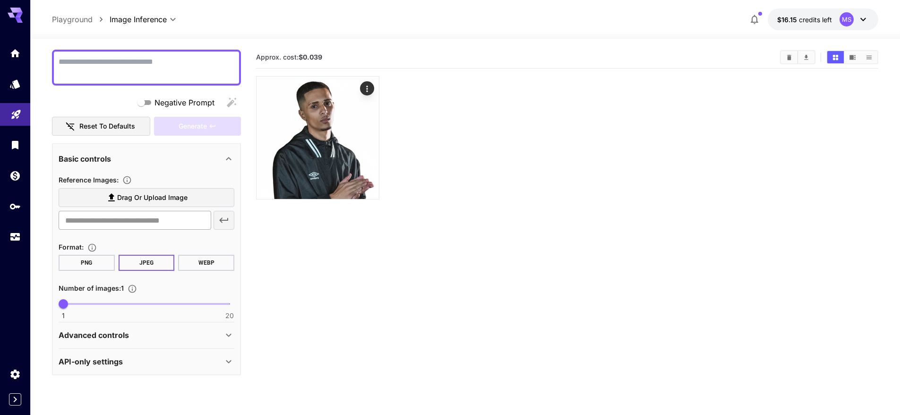
click at [161, 223] on input "text" at bounding box center [135, 220] width 153 height 19
click at [215, 335] on div "Advanced controls" at bounding box center [141, 334] width 164 height 11
click at [435, 129] on div at bounding box center [567, 137] width 622 height 123
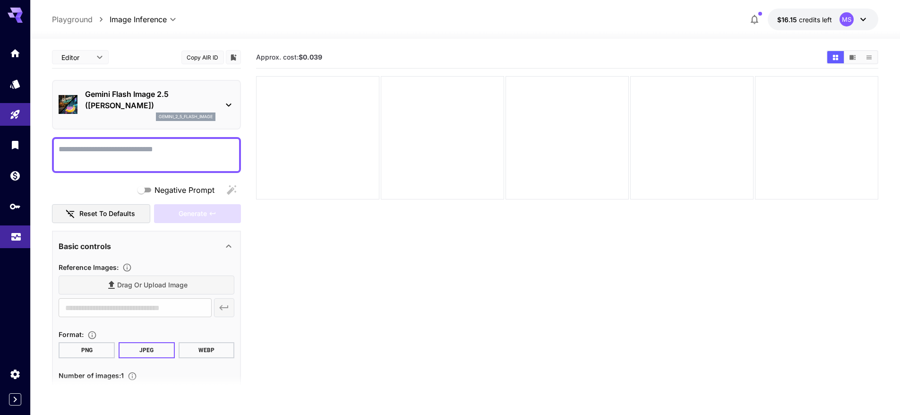
click at [19, 229] on icon "Usage" at bounding box center [15, 233] width 11 height 11
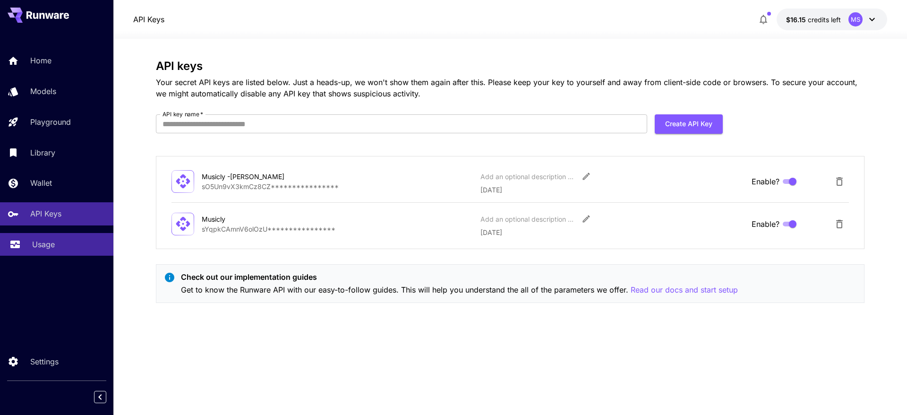
click at [46, 239] on p "Usage" at bounding box center [43, 244] width 23 height 11
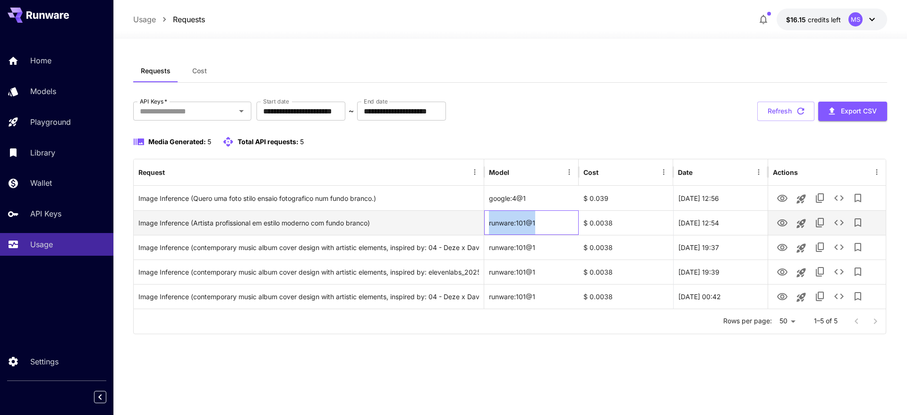
drag, startPoint x: 488, startPoint y: 223, endPoint x: 548, endPoint y: 223, distance: 59.5
click at [548, 223] on div "runware:101@1" at bounding box center [531, 222] width 94 height 25
copy div "runware:101@1"
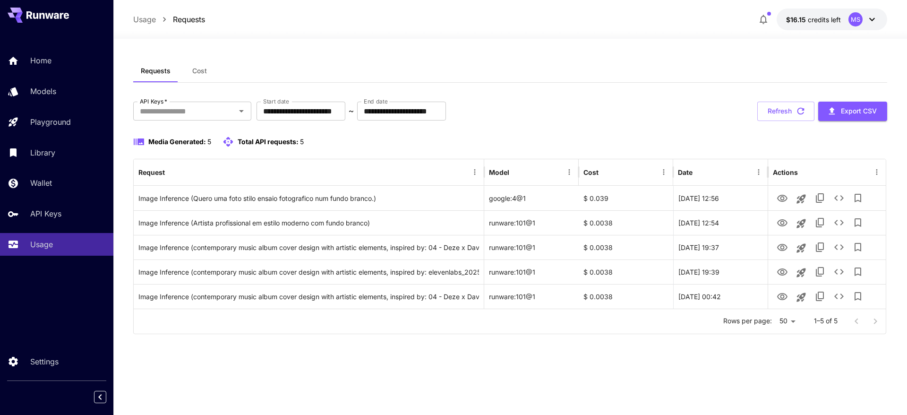
click at [388, 139] on div "Media Generated: 5 Total API requests: 5" at bounding box center [510, 141] width 754 height 11
click at [392, 132] on div "**********" at bounding box center [510, 218] width 754 height 232
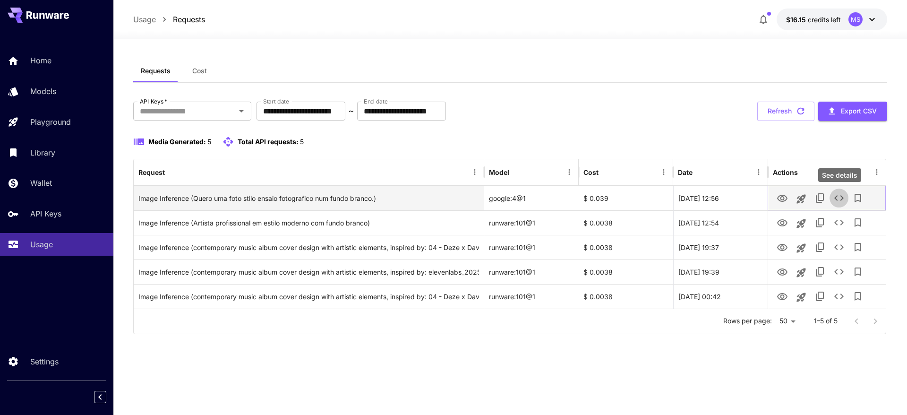
click at [837, 198] on icon "See details" at bounding box center [838, 197] width 11 height 11
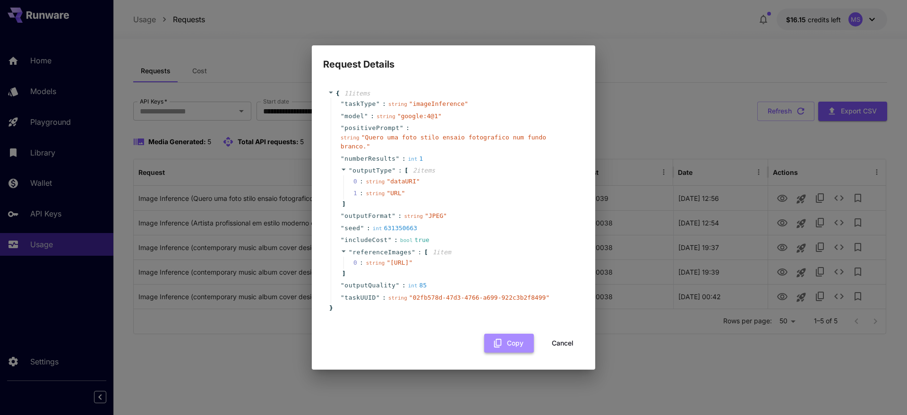
click at [509, 351] on button "Copy" at bounding box center [509, 343] width 50 height 19
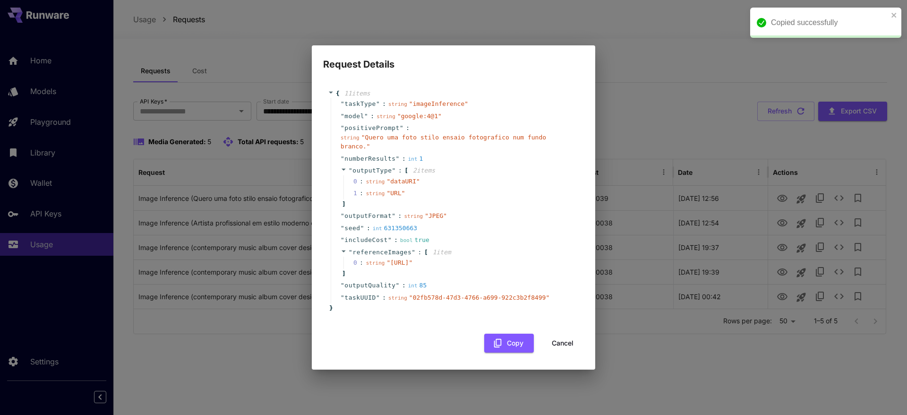
click at [407, 223] on div "int 631350663" at bounding box center [395, 227] width 44 height 9
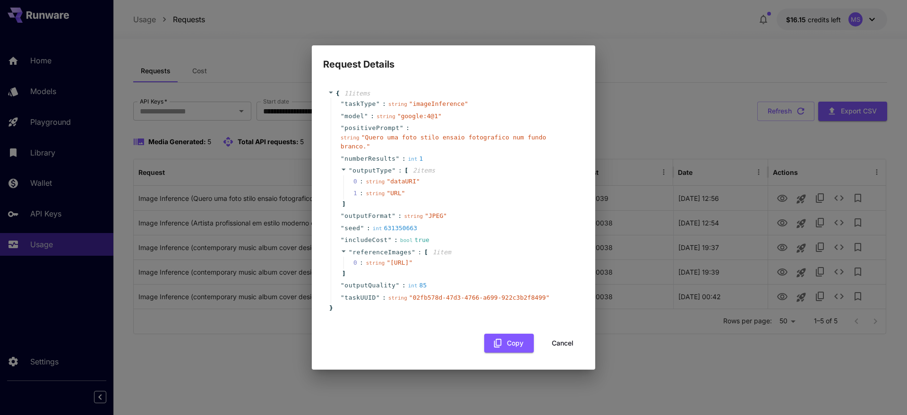
click at [688, 133] on div "Request Details { 11 item s " taskType " : string " imageInference " " model " …" at bounding box center [453, 207] width 907 height 415
click at [564, 342] on div "{ 11 item s " taskType " : string " imageInference " " model " : string " googl…" at bounding box center [453, 216] width 261 height 274
click at [565, 345] on button "Cancel" at bounding box center [562, 343] width 43 height 19
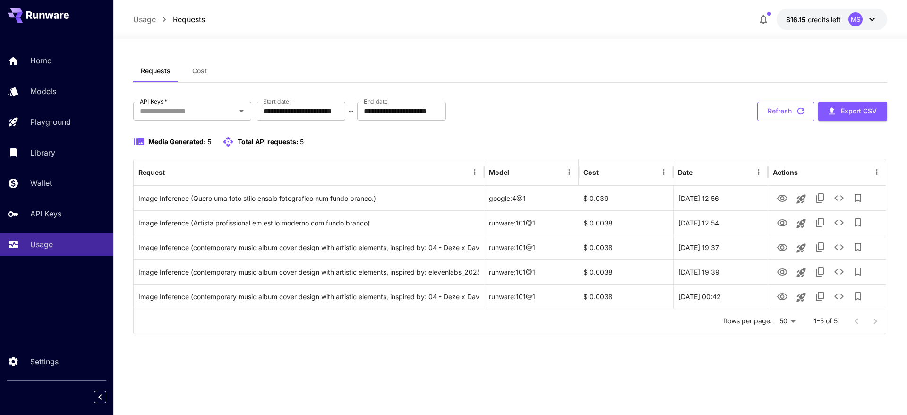
click at [792, 114] on button "Refresh" at bounding box center [785, 111] width 57 height 19
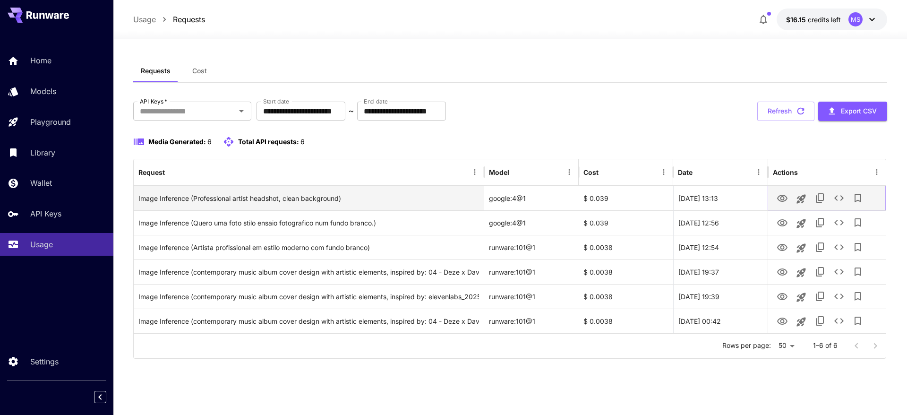
click at [787, 198] on icon "View" at bounding box center [782, 198] width 10 height 7
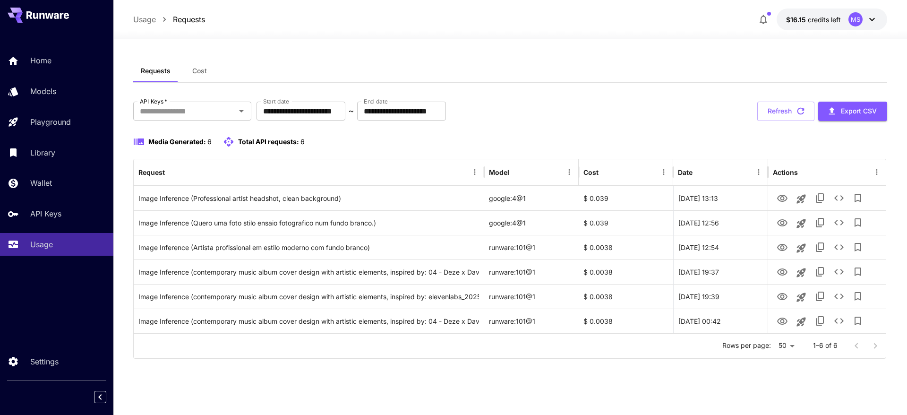
click at [495, 86] on div "**********" at bounding box center [510, 213] width 754 height 307
click at [503, 86] on div "**********" at bounding box center [510, 213] width 754 height 307
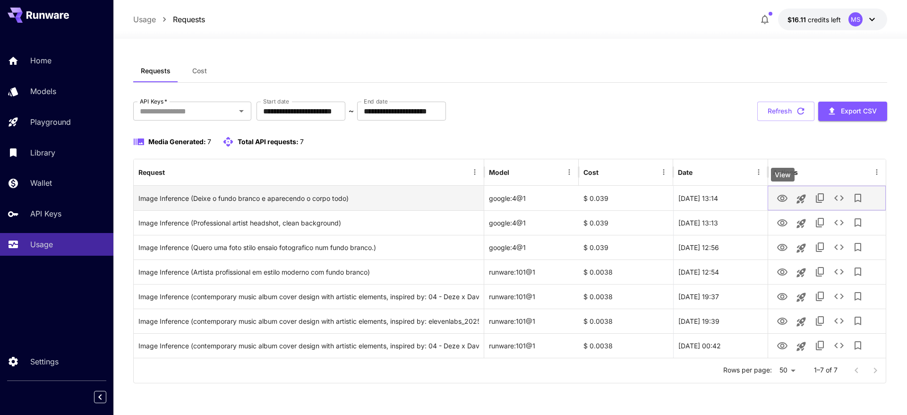
click at [781, 199] on icon "View" at bounding box center [782, 198] width 10 height 7
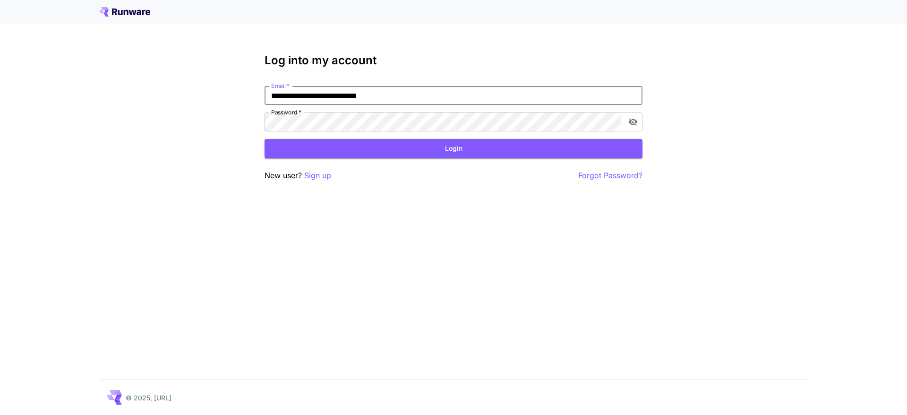
type input "**********"
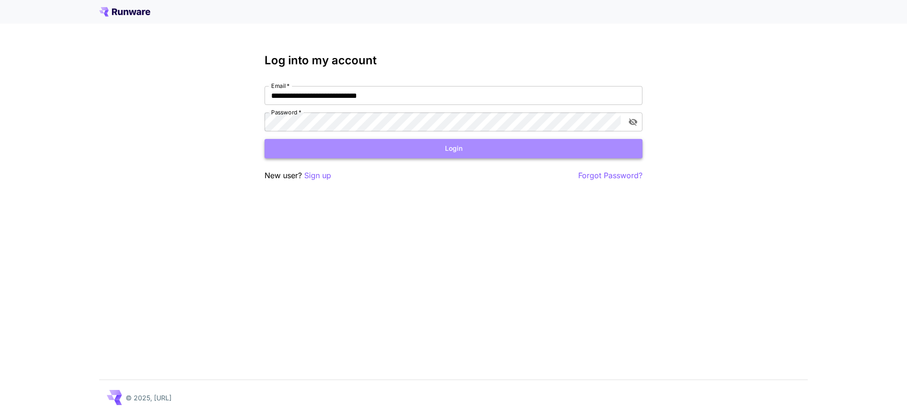
click at [437, 149] on button "Login" at bounding box center [454, 148] width 378 height 19
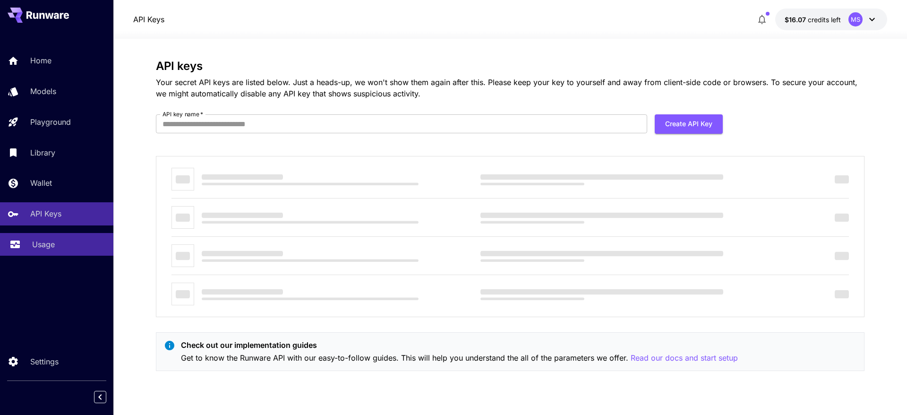
click at [61, 236] on link "Usage" at bounding box center [56, 244] width 113 height 23
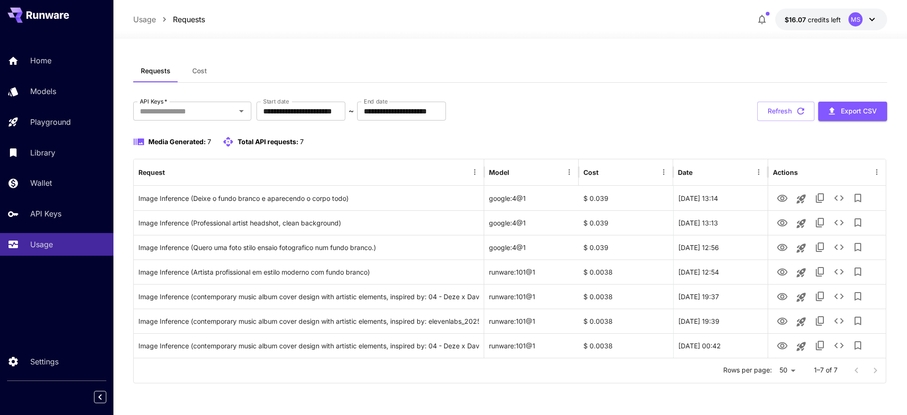
click at [471, 137] on div "Media Generated: 7 Total API requests: 7" at bounding box center [510, 141] width 754 height 11
click at [790, 116] on button "Refresh" at bounding box center [785, 111] width 57 height 19
click at [446, 105] on input "**********" at bounding box center [401, 111] width 89 height 19
click at [532, 91] on div "**********" at bounding box center [510, 225] width 754 height 331
click at [368, 141] on div "Media Generated: 7 Total API requests: 7" at bounding box center [510, 141] width 754 height 11
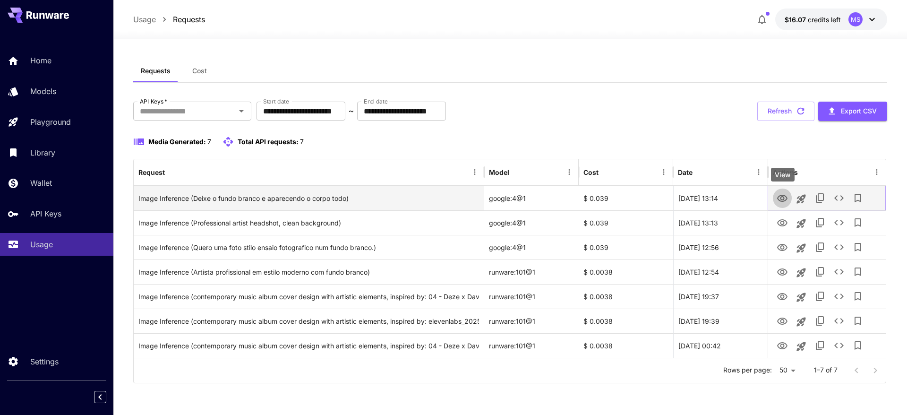
click at [780, 198] on icon "View" at bounding box center [782, 198] width 11 height 11
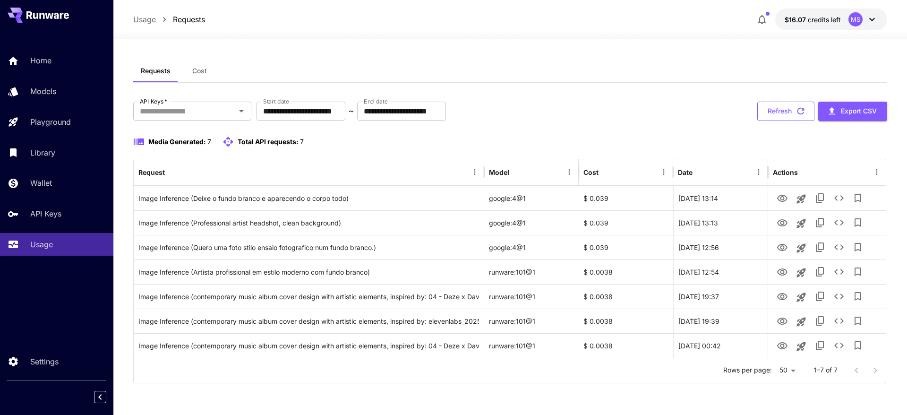
click at [793, 111] on button "Refresh" at bounding box center [785, 111] width 57 height 19
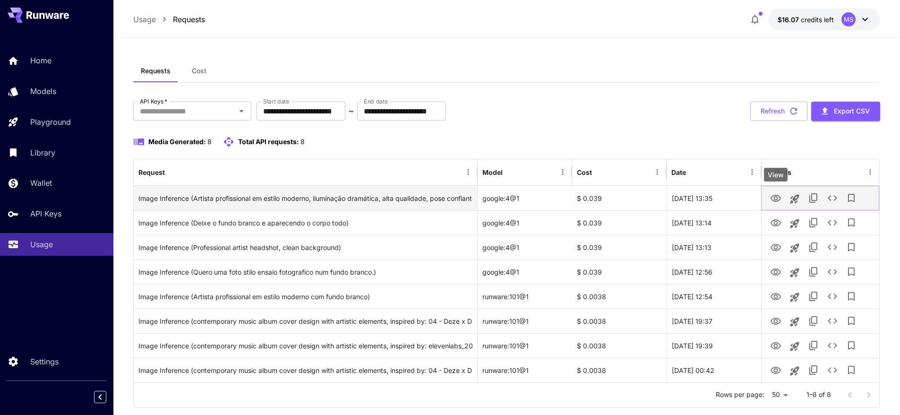
click at [772, 198] on icon "View" at bounding box center [775, 198] width 11 height 11
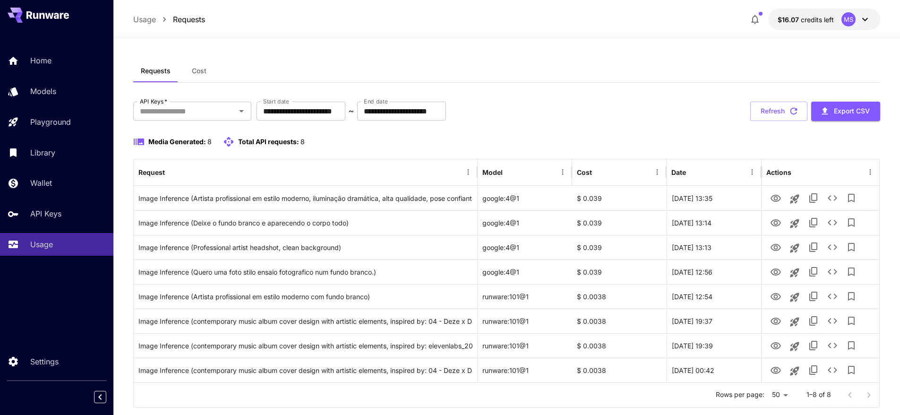
click at [379, 64] on div "Requests Cost" at bounding box center [506, 71] width 747 height 23
click at [784, 111] on button "Refresh" at bounding box center [778, 111] width 57 height 19
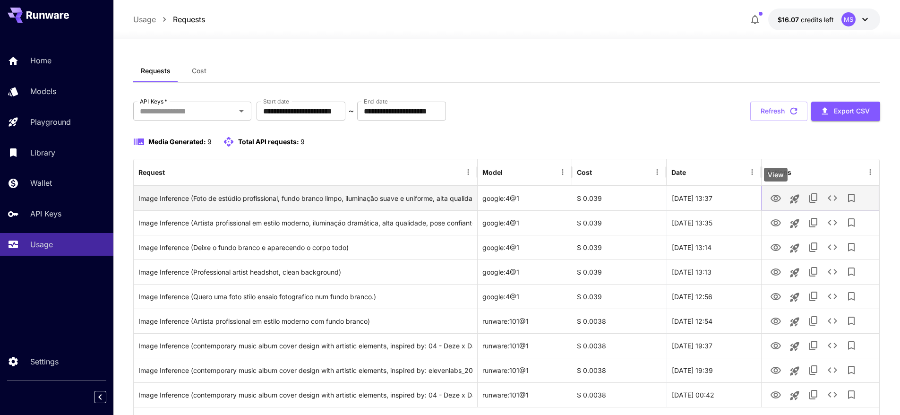
click at [772, 197] on icon "View" at bounding box center [775, 198] width 11 height 11
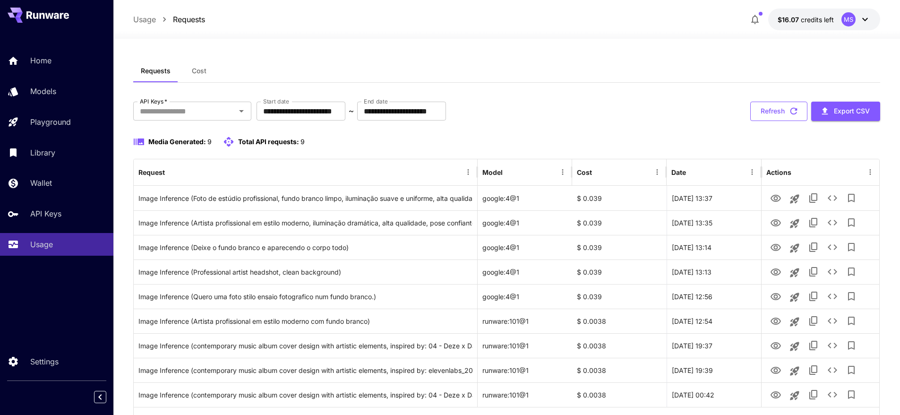
click at [783, 109] on button "Refresh" at bounding box center [778, 111] width 57 height 19
click at [779, 109] on button "Refresh" at bounding box center [778, 111] width 57 height 19
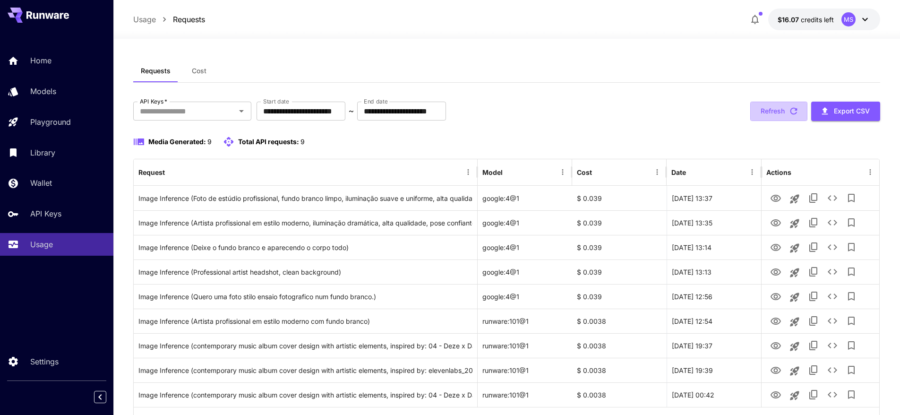
click at [779, 109] on button "Refresh" at bounding box center [778, 111] width 57 height 19
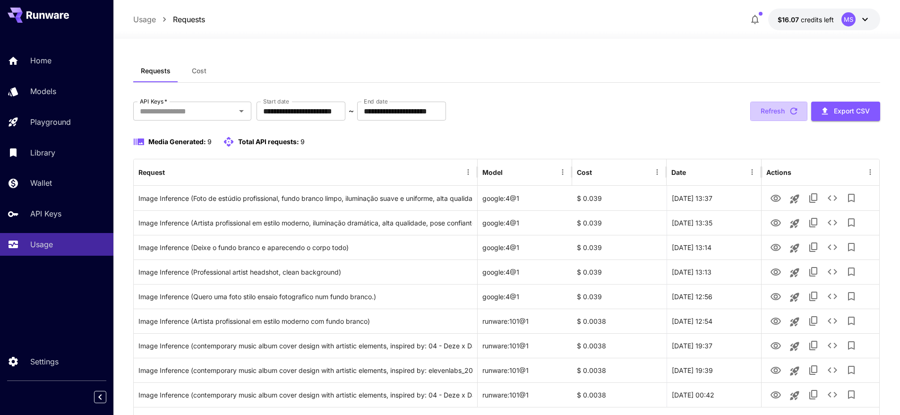
click at [779, 109] on button "Refresh" at bounding box center [778, 111] width 57 height 19
click at [769, 110] on button "Refresh" at bounding box center [778, 111] width 57 height 19
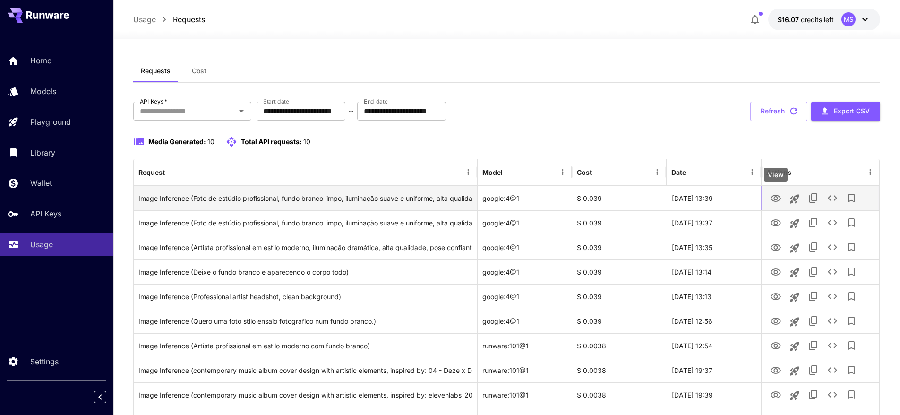
click at [776, 197] on icon "View" at bounding box center [775, 198] width 11 height 11
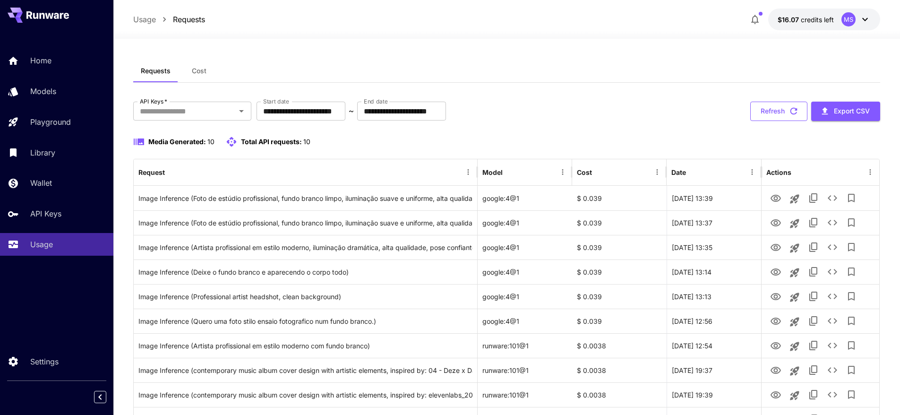
click at [778, 116] on button "Refresh" at bounding box center [778, 111] width 57 height 19
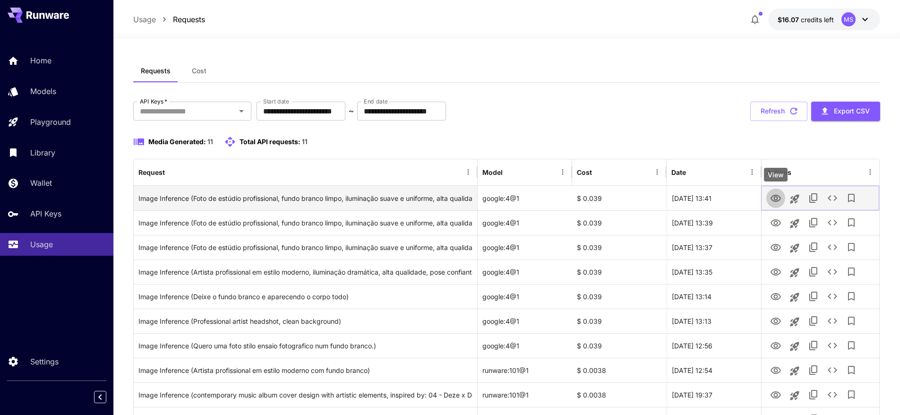
click at [777, 198] on icon "View" at bounding box center [776, 198] width 10 height 7
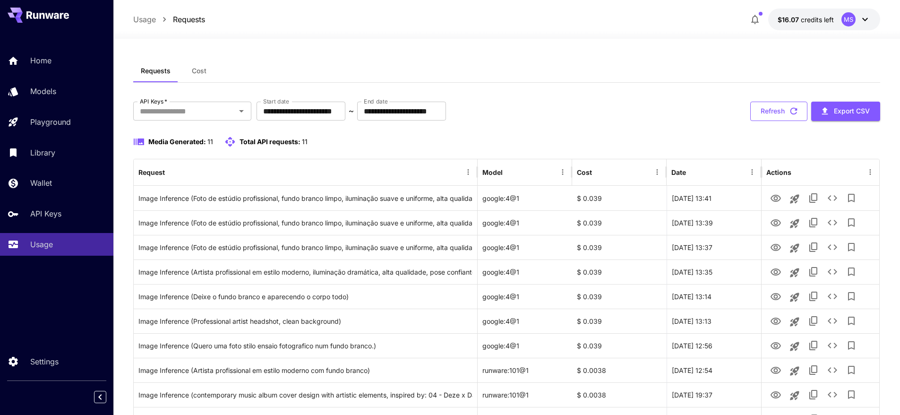
click at [755, 109] on button "Refresh" at bounding box center [778, 111] width 57 height 19
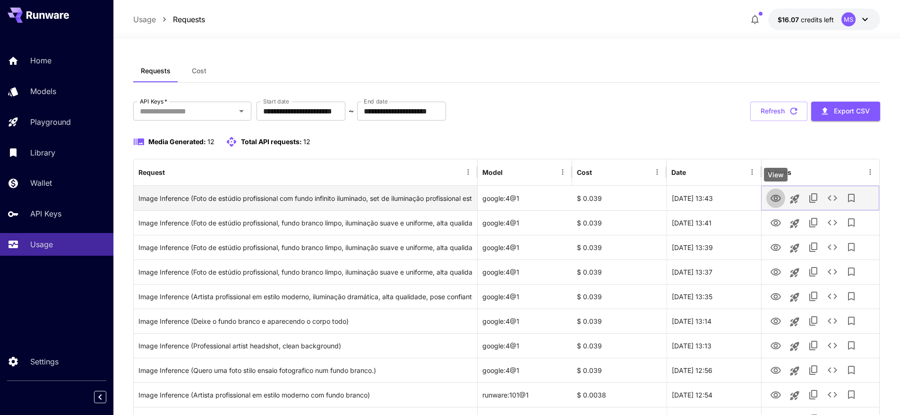
click at [779, 197] on icon "View" at bounding box center [775, 198] width 11 height 11
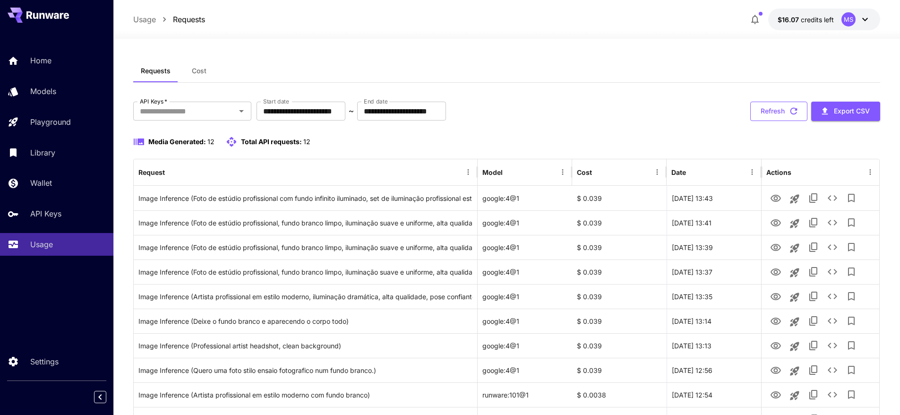
click at [790, 111] on icon "button" at bounding box center [793, 111] width 7 height 7
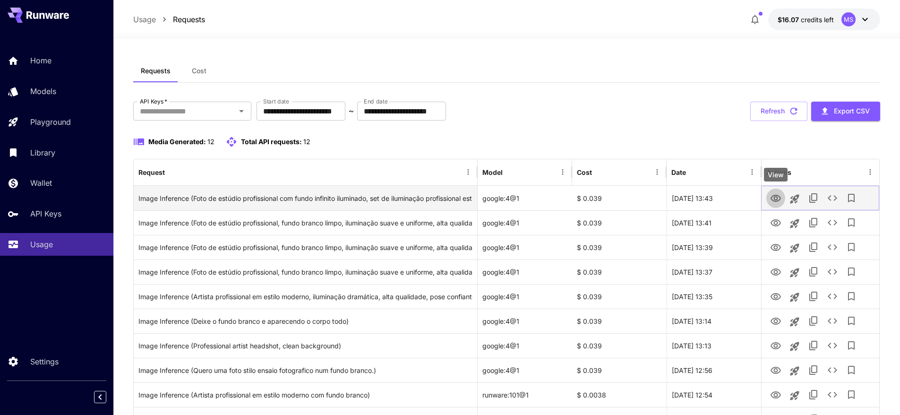
click at [773, 198] on icon "View" at bounding box center [775, 198] width 11 height 11
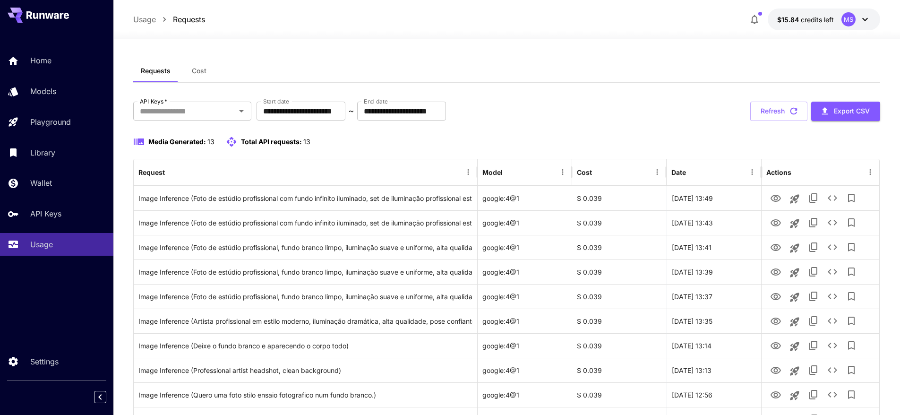
click at [552, 104] on div "**********" at bounding box center [506, 111] width 747 height 19
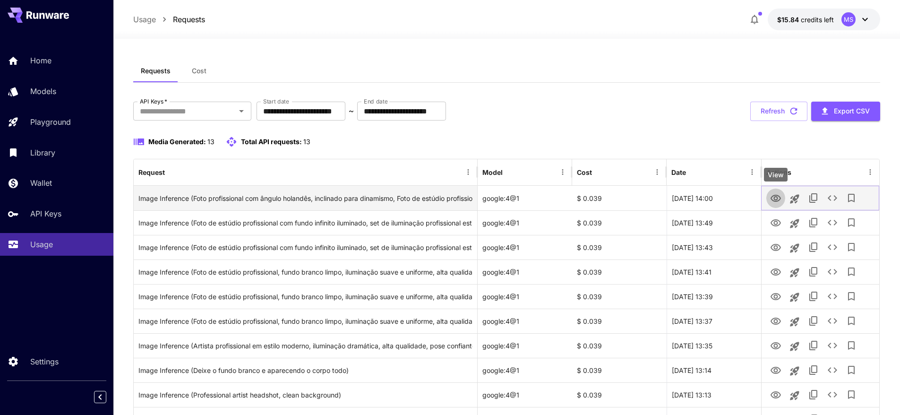
click at [776, 197] on icon "View" at bounding box center [775, 198] width 11 height 11
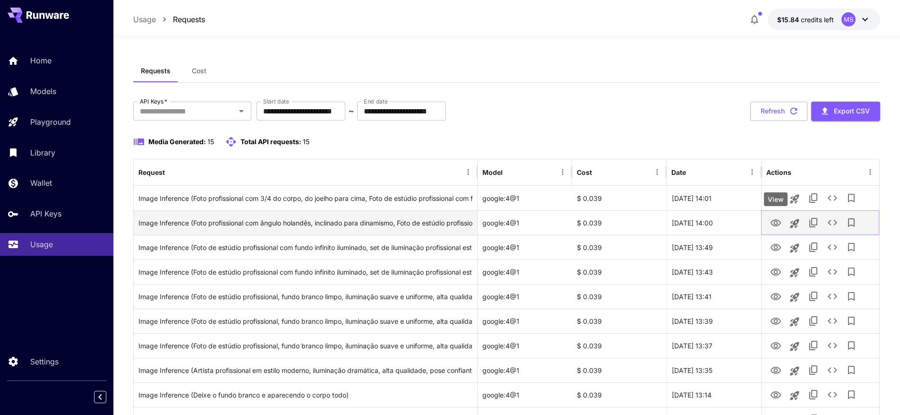
click at [774, 222] on icon "View" at bounding box center [776, 222] width 10 height 7
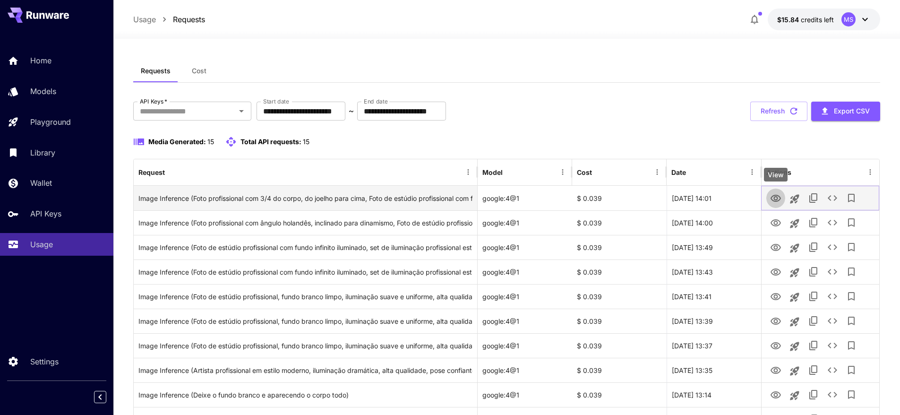
click at [774, 195] on icon "View" at bounding box center [776, 198] width 10 height 7
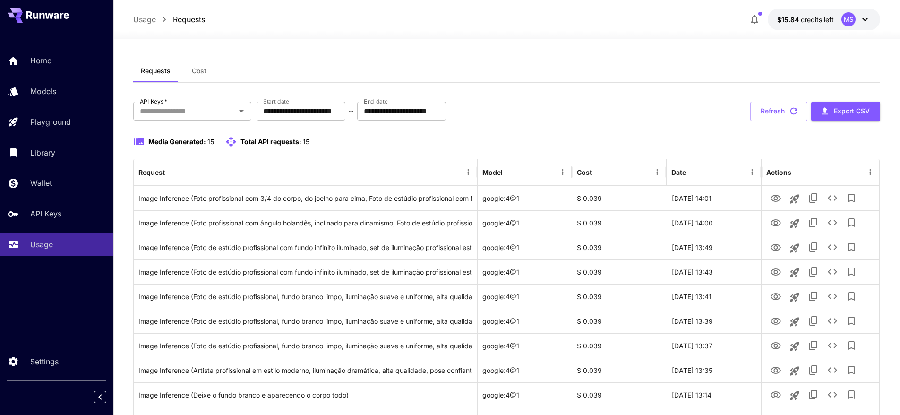
click at [526, 135] on div "**********" at bounding box center [506, 341] width 747 height 478
click at [614, 132] on div "**********" at bounding box center [506, 341] width 747 height 478
click at [760, 105] on button "Refresh" at bounding box center [778, 111] width 57 height 19
click at [766, 107] on button "Refresh" at bounding box center [778, 111] width 57 height 19
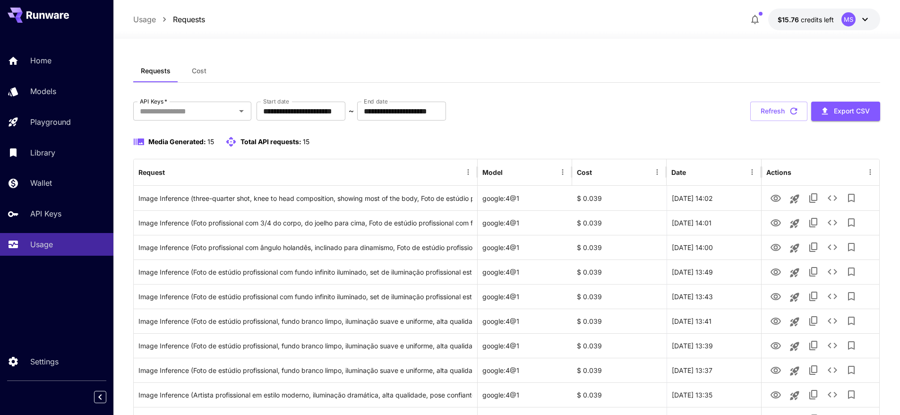
click at [766, 107] on button "Refresh" at bounding box center [778, 111] width 57 height 19
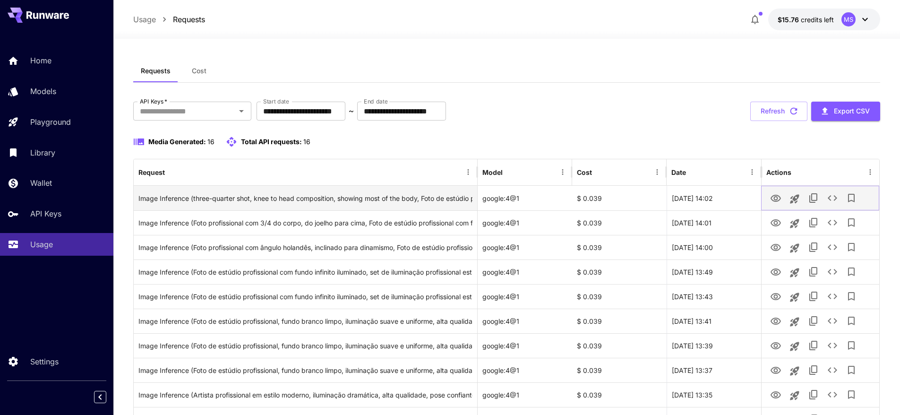
click at [772, 201] on icon "View" at bounding box center [775, 198] width 11 height 11
drag, startPoint x: 596, startPoint y: 198, endPoint x: 582, endPoint y: 199, distance: 13.7
click at [582, 199] on div "$ 0.039" at bounding box center [619, 198] width 94 height 25
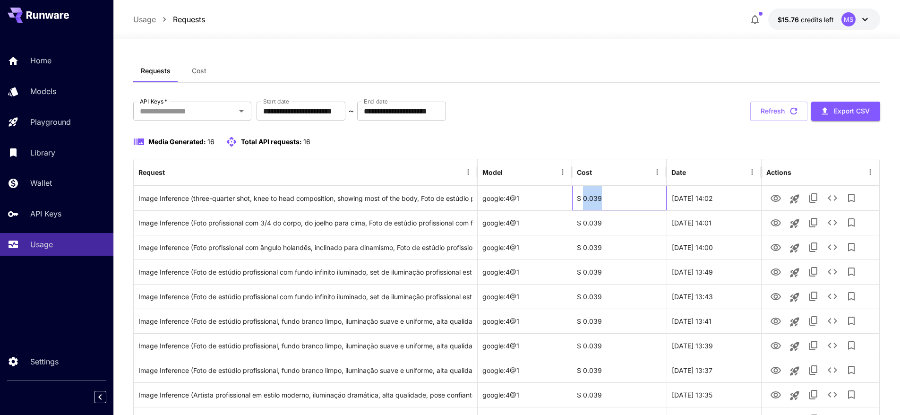
copy div "0.039"
click at [768, 108] on button "Refresh" at bounding box center [778, 111] width 57 height 19
click at [797, 108] on icon "button" at bounding box center [793, 111] width 10 height 10
click at [653, 133] on div "**********" at bounding box center [506, 353] width 747 height 503
click at [777, 113] on button "Refresh" at bounding box center [778, 111] width 57 height 19
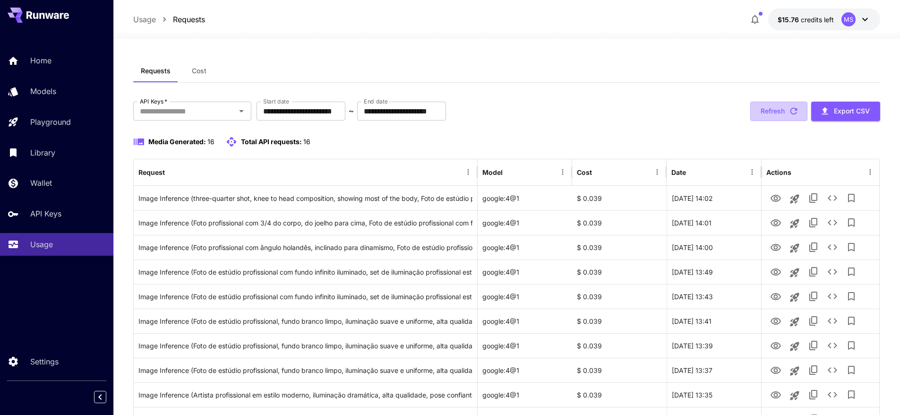
click at [777, 113] on button "Refresh" at bounding box center [778, 111] width 57 height 19
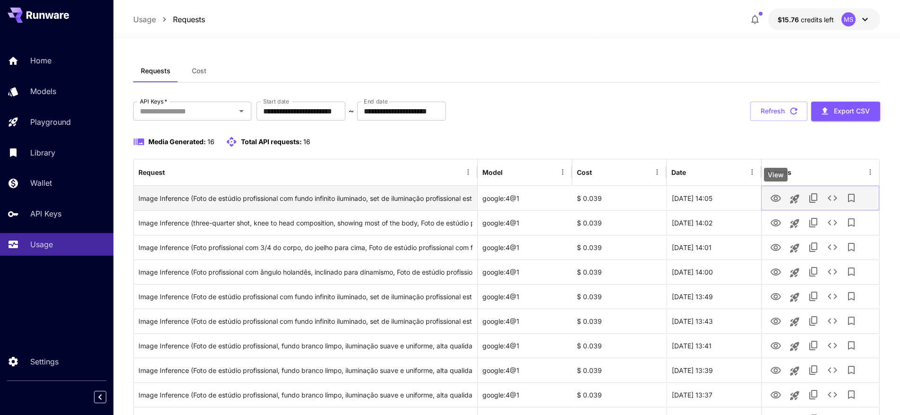
click at [780, 202] on icon "View" at bounding box center [775, 198] width 11 height 11
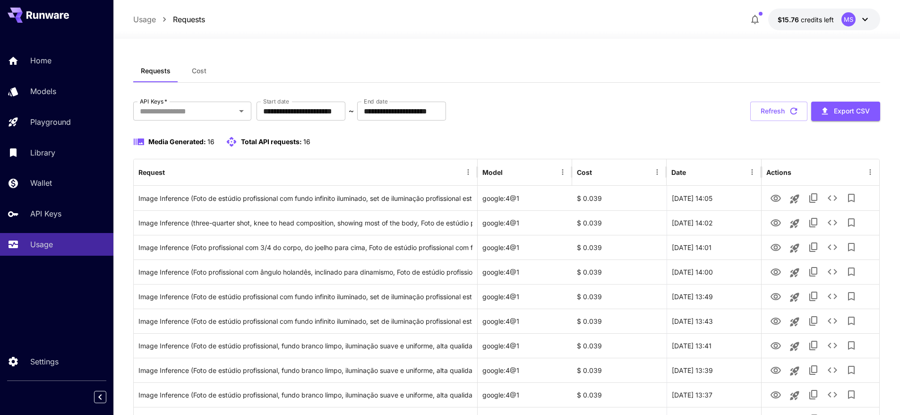
click at [406, 133] on div "**********" at bounding box center [506, 365] width 747 height 527
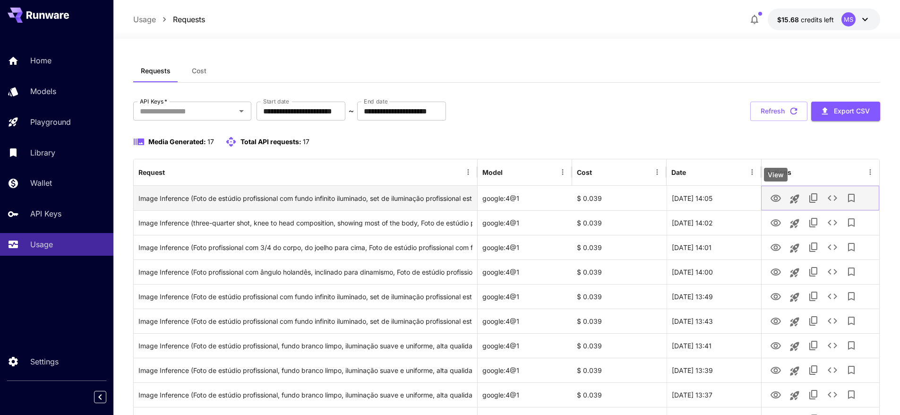
click at [775, 200] on icon "View" at bounding box center [775, 198] width 11 height 11
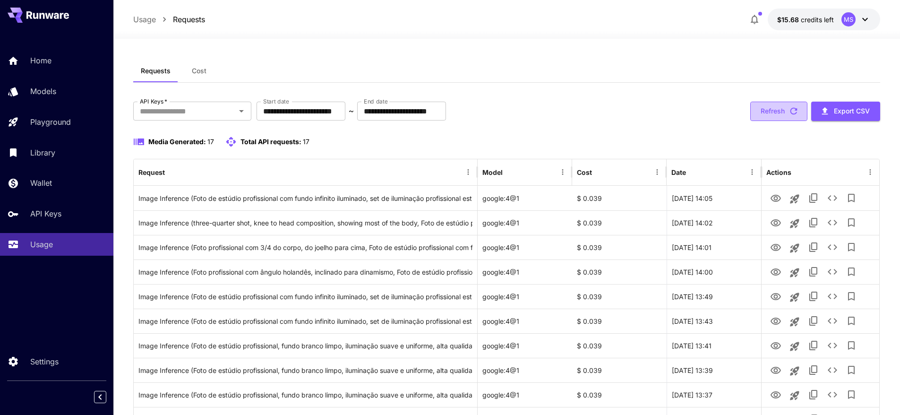
click at [761, 115] on button "Refresh" at bounding box center [778, 111] width 57 height 19
click at [773, 116] on button "Refresh" at bounding box center [778, 111] width 57 height 19
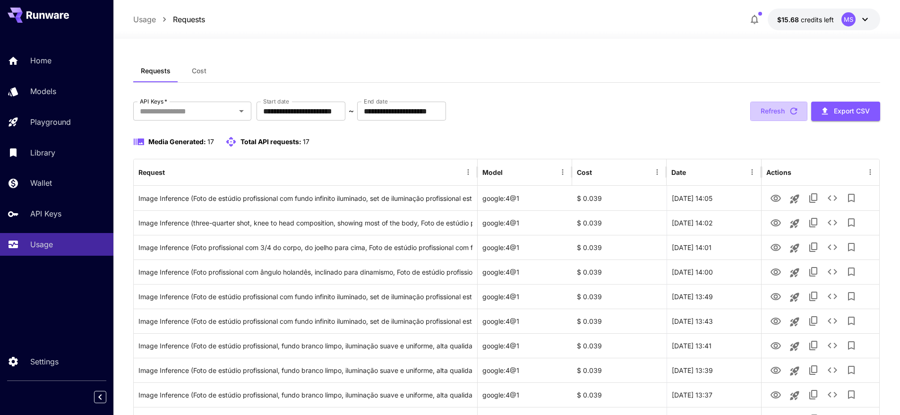
click at [773, 116] on button "Refresh" at bounding box center [778, 111] width 57 height 19
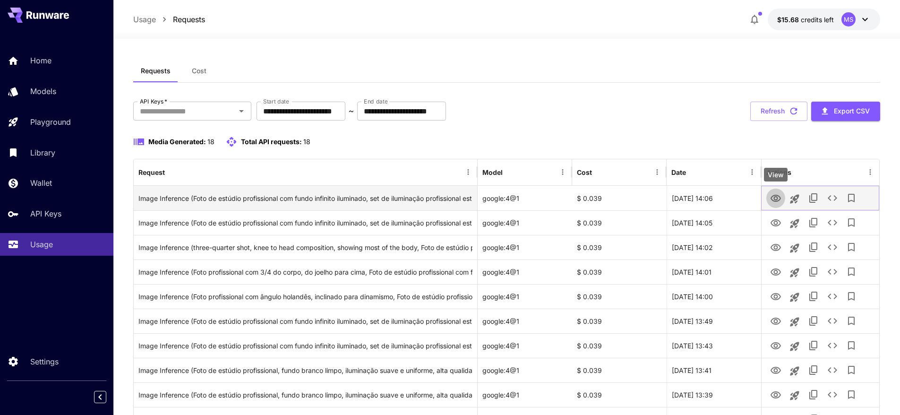
click at [777, 199] on icon "View" at bounding box center [775, 198] width 11 height 11
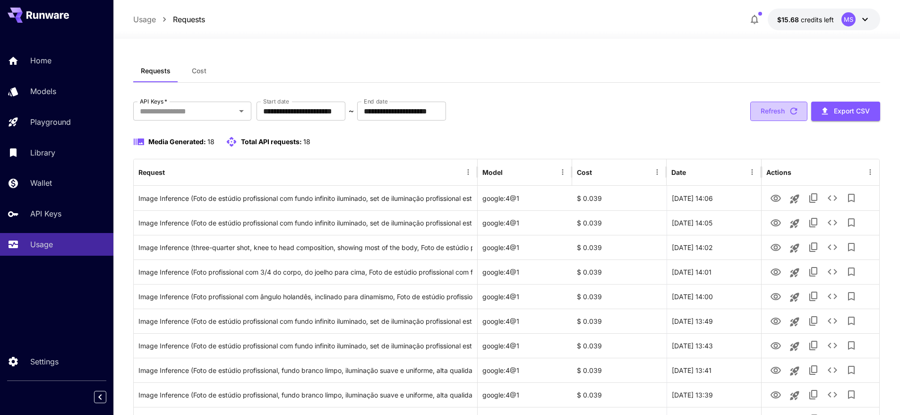
click at [774, 108] on button "Refresh" at bounding box center [778, 111] width 57 height 19
click at [772, 109] on button "Refresh" at bounding box center [778, 111] width 57 height 19
click at [776, 114] on button "Refresh" at bounding box center [778, 111] width 57 height 19
click at [783, 106] on button "Refresh" at bounding box center [778, 111] width 57 height 19
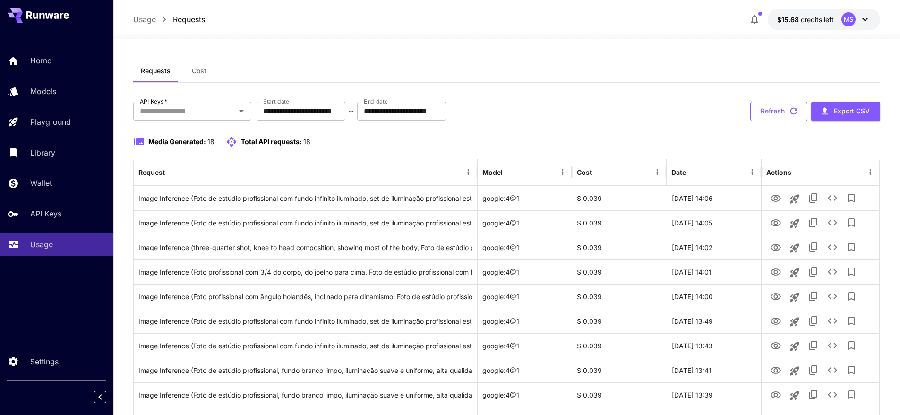
click at [780, 111] on button "Refresh" at bounding box center [778, 111] width 57 height 19
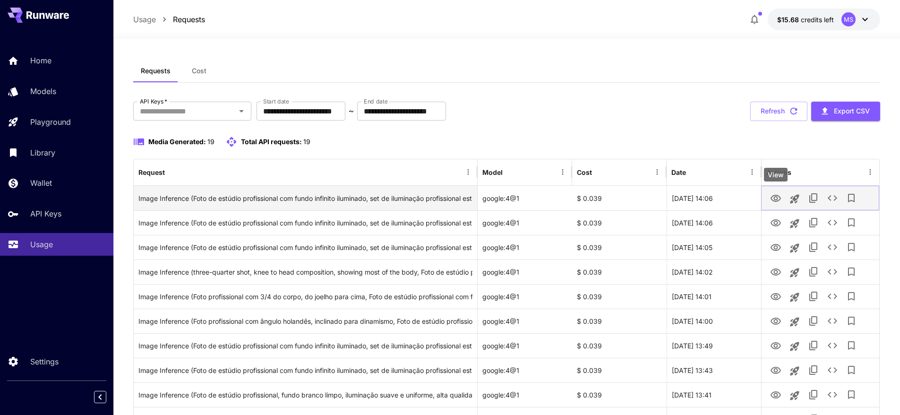
click at [774, 199] on icon "View" at bounding box center [776, 198] width 10 height 7
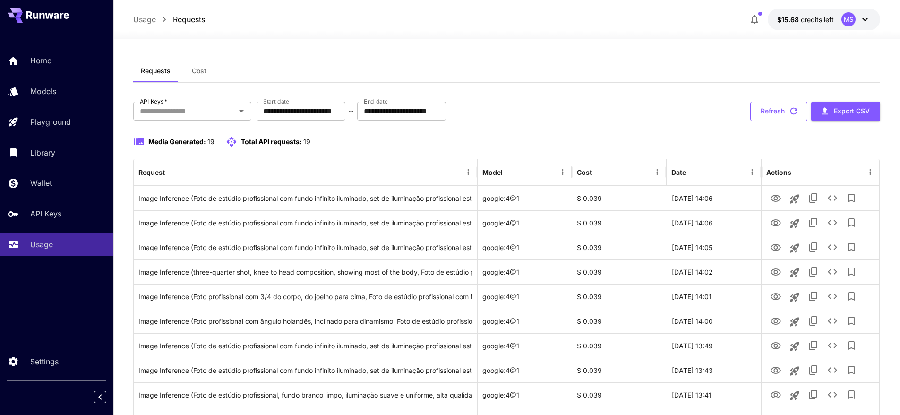
click at [752, 119] on button "Refresh" at bounding box center [778, 111] width 57 height 19
click at [775, 108] on button "Refresh" at bounding box center [778, 111] width 57 height 19
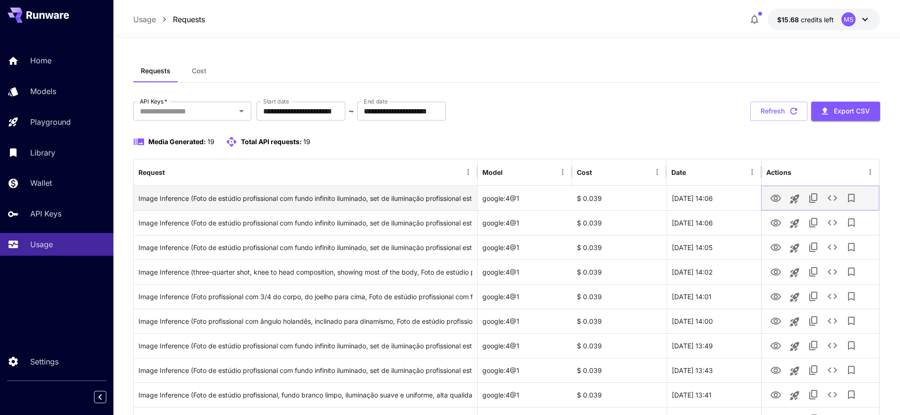
click at [779, 197] on icon "View" at bounding box center [775, 198] width 11 height 11
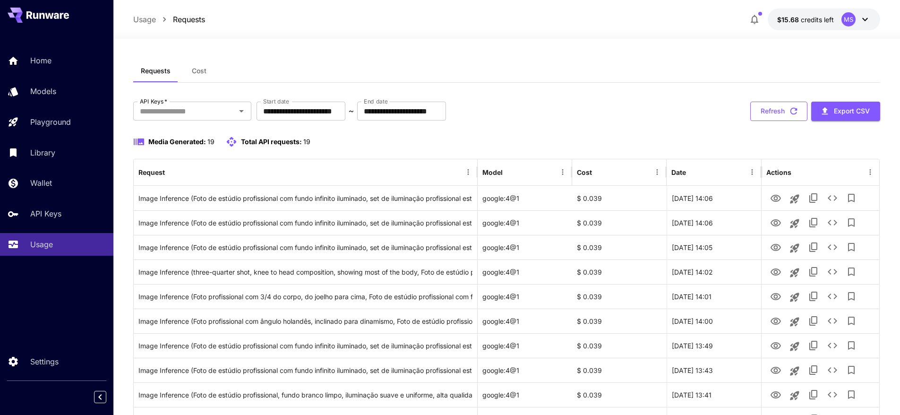
click at [788, 107] on icon "button" at bounding box center [793, 111] width 10 height 10
click at [785, 107] on button "Refresh" at bounding box center [778, 111] width 57 height 19
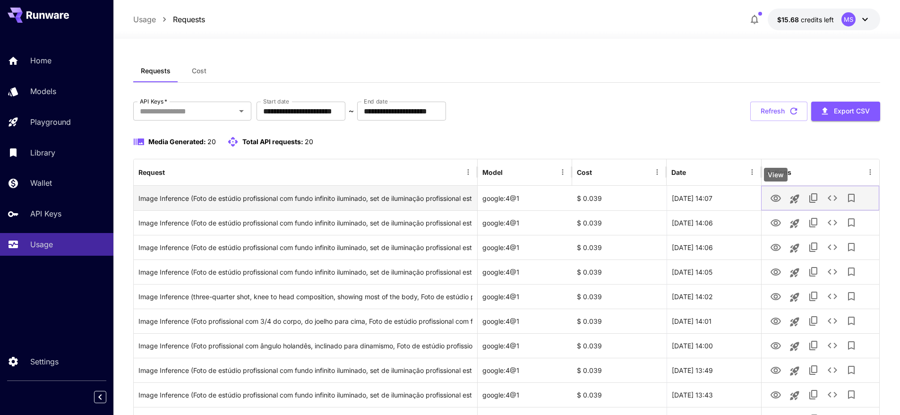
click at [771, 195] on icon "View" at bounding box center [775, 198] width 11 height 11
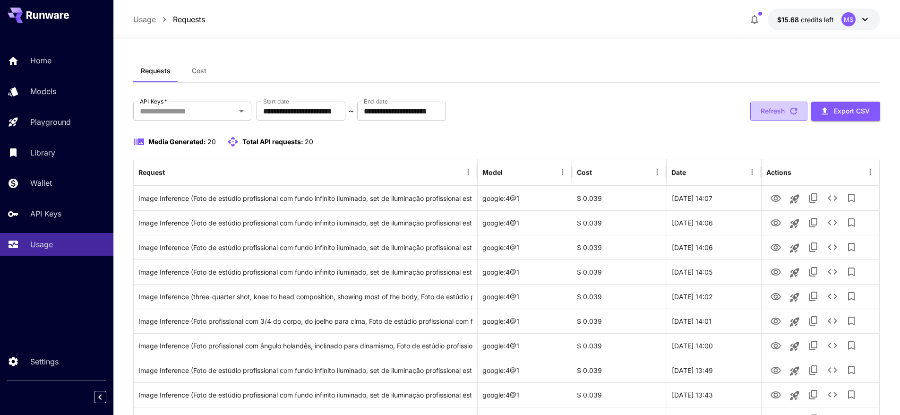
click at [790, 110] on icon "button" at bounding box center [793, 111] width 7 height 7
click at [786, 110] on button "Refresh" at bounding box center [778, 111] width 57 height 19
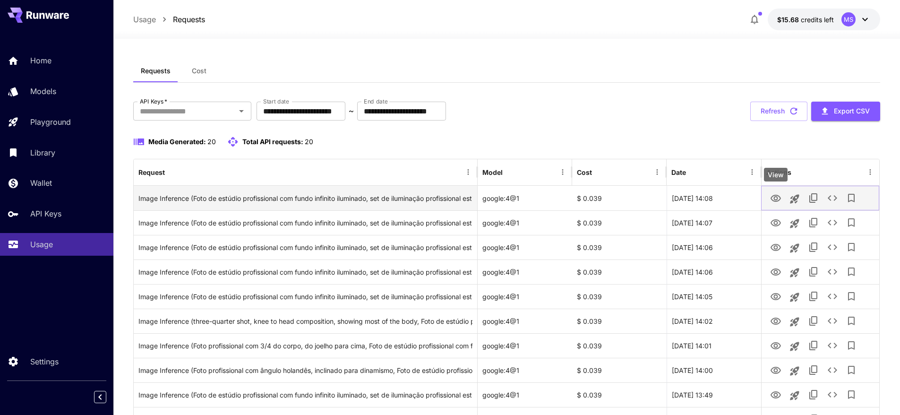
click at [778, 198] on icon "View" at bounding box center [775, 198] width 11 height 11
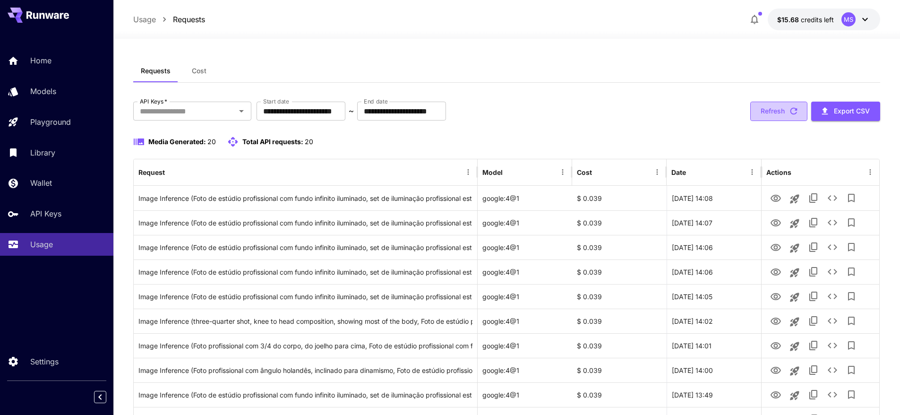
click at [762, 114] on button "Refresh" at bounding box center [778, 111] width 57 height 19
click at [768, 113] on button "Refresh" at bounding box center [778, 111] width 57 height 19
click at [768, 116] on button "Refresh" at bounding box center [778, 111] width 57 height 19
click at [779, 112] on button "Refresh" at bounding box center [778, 111] width 57 height 19
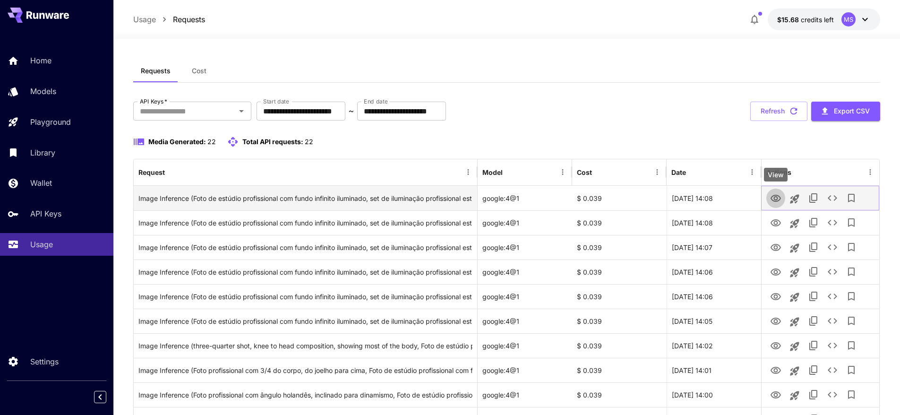
click at [779, 198] on icon "View" at bounding box center [775, 198] width 11 height 11
click at [777, 200] on icon "View" at bounding box center [776, 198] width 10 height 7
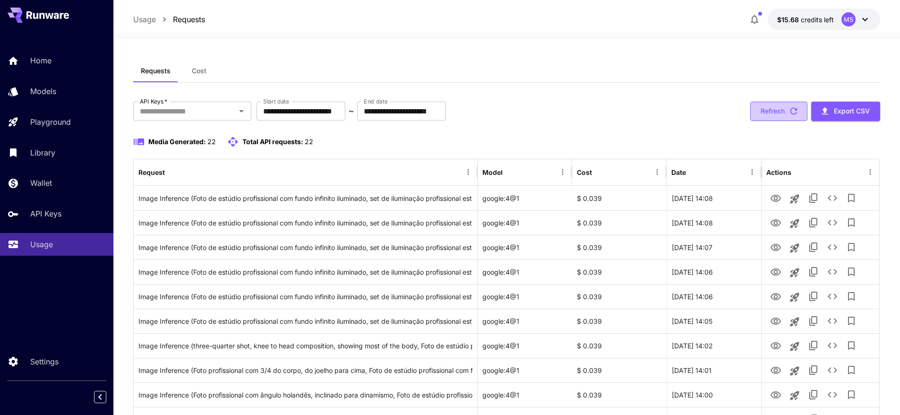
click at [785, 107] on button "Refresh" at bounding box center [778, 111] width 57 height 19
click at [781, 105] on button "Refresh" at bounding box center [778, 111] width 57 height 19
click at [762, 115] on button "Refresh" at bounding box center [778, 111] width 57 height 19
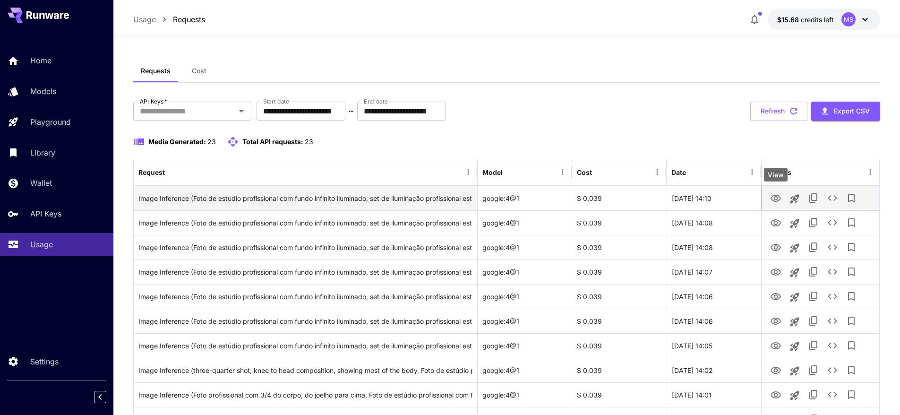
click at [773, 193] on icon "View" at bounding box center [775, 198] width 11 height 11
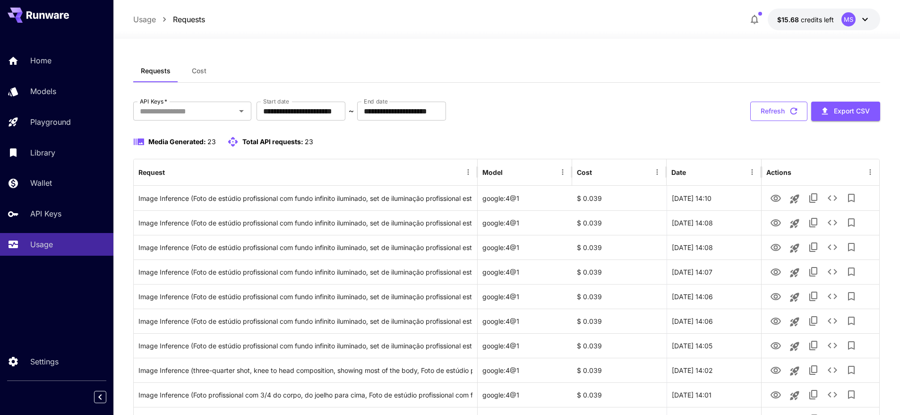
click at [762, 114] on button "Refresh" at bounding box center [778, 111] width 57 height 19
click at [778, 114] on button "Refresh" at bounding box center [778, 111] width 57 height 19
